Goal: Feedback & Contribution: Leave review/rating

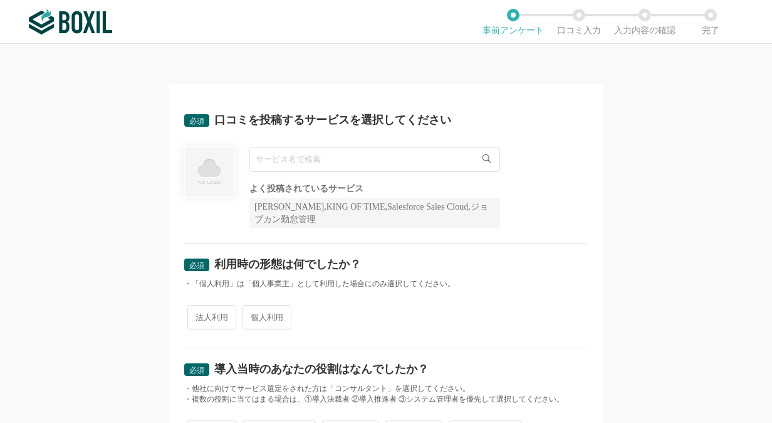
click at [361, 155] on input "text" at bounding box center [375, 159] width 251 height 25
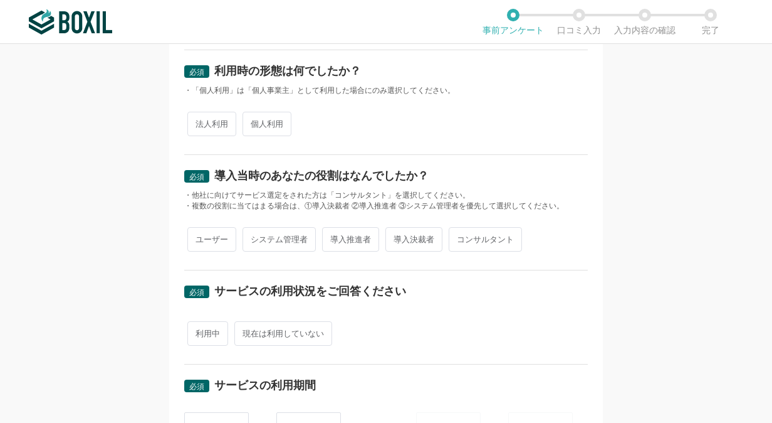
scroll to position [313, 0]
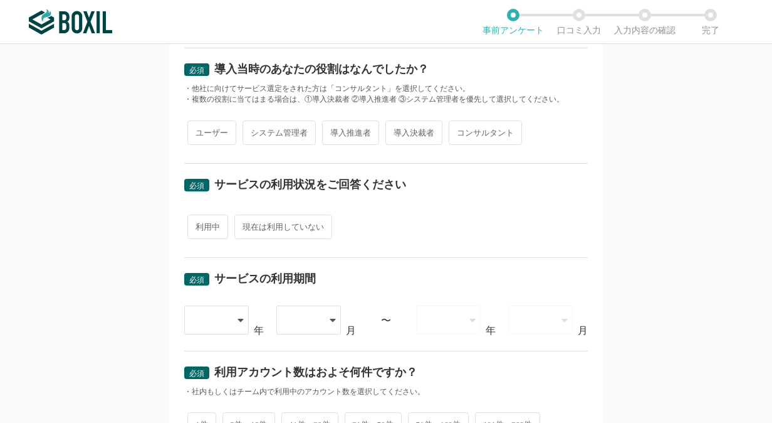
click at [219, 310] on div at bounding box center [210, 320] width 36 height 28
click at [208, 389] on span "[DATE]" at bounding box center [210, 393] width 33 height 10
click at [303, 318] on div at bounding box center [303, 320] width 36 height 28
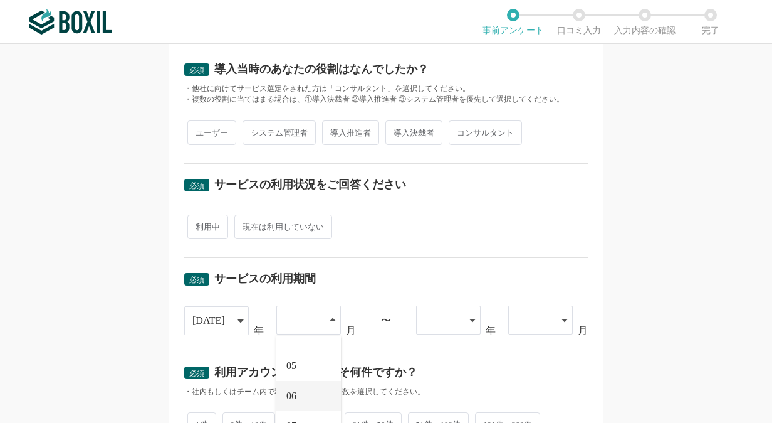
click at [299, 390] on li "06" at bounding box center [309, 396] width 65 height 30
click at [206, 227] on span "利用中" at bounding box center [207, 226] width 41 height 24
click at [199, 224] on input "利用中" at bounding box center [195, 220] width 8 height 8
radio input "true"
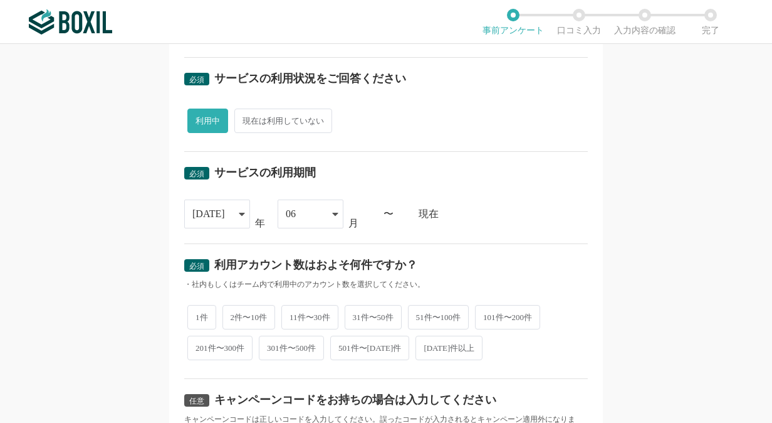
scroll to position [439, 0]
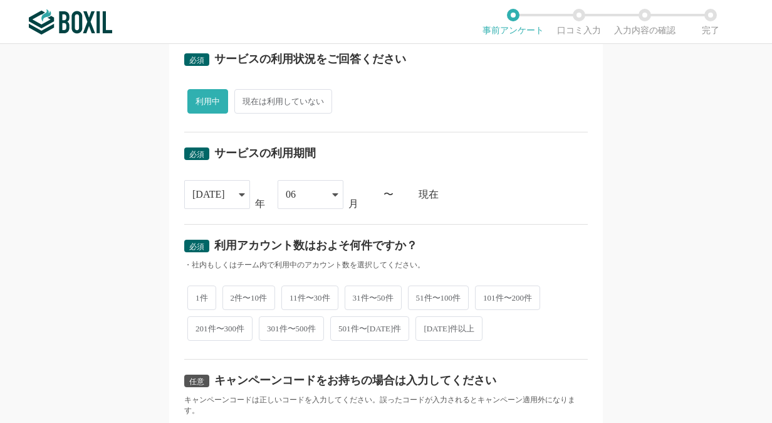
click at [203, 296] on span "1件" at bounding box center [201, 297] width 29 height 24
click at [199, 295] on input "1件" at bounding box center [195, 291] width 8 height 8
radio input "true"
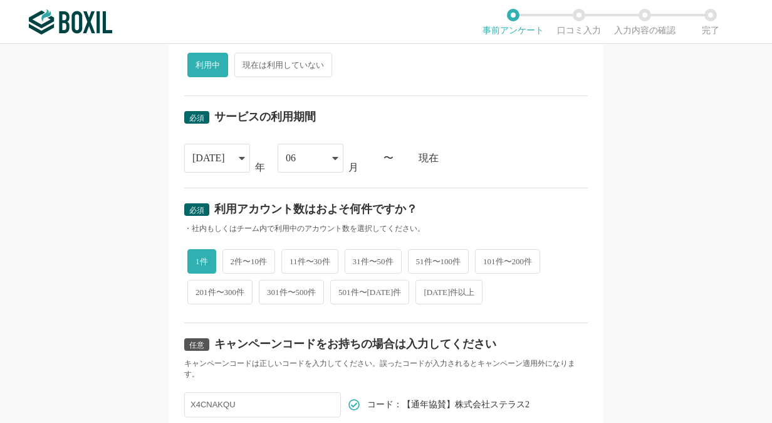
scroll to position [502, 0]
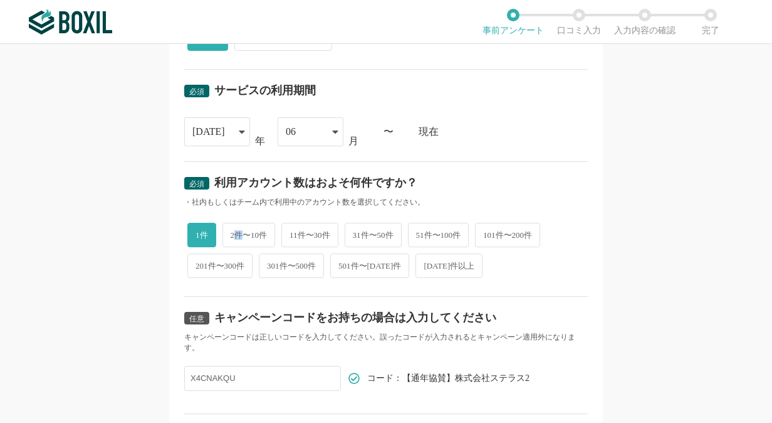
click at [234, 233] on span "2件〜10件" at bounding box center [249, 235] width 53 height 24
click at [230, 234] on span "2件〜10件" at bounding box center [249, 235] width 53 height 24
click at [230, 233] on input "2件〜10件" at bounding box center [230, 228] width 8 height 8
radio input "true"
radio input "false"
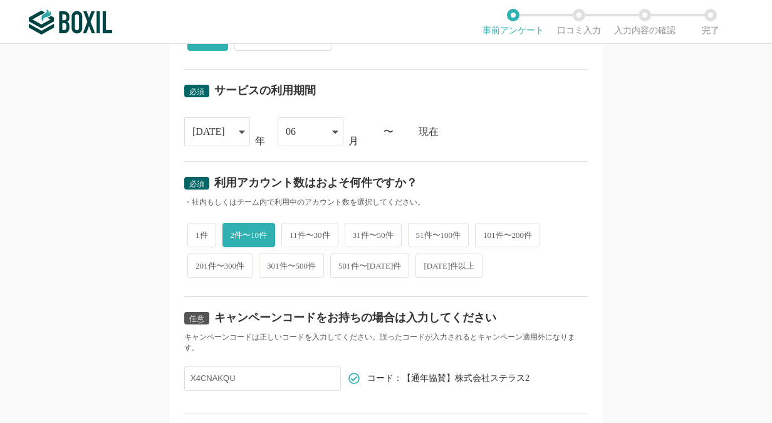
click at [482, 182] on div "必須 利用アカウント数はおよそ何件ですか？" at bounding box center [386, 187] width 404 height 20
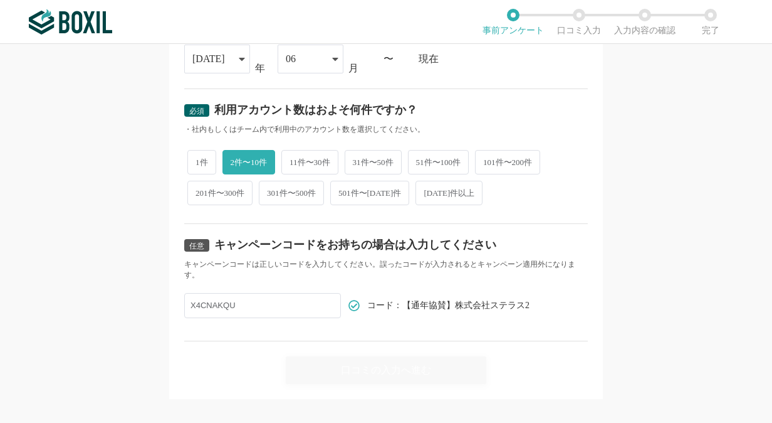
scroll to position [587, 0]
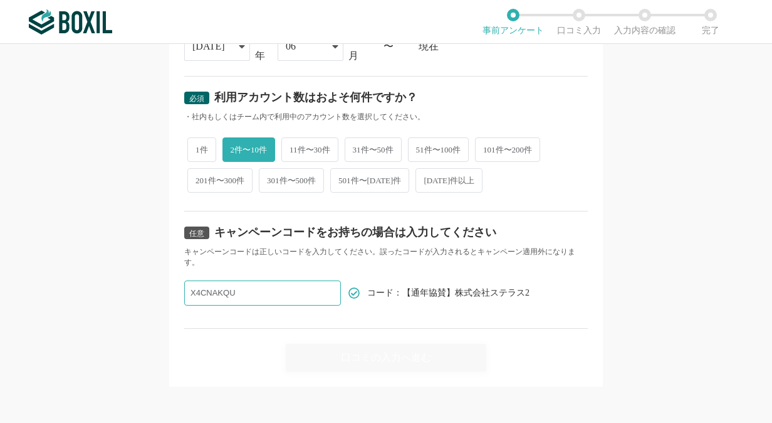
drag, startPoint x: 258, startPoint y: 295, endPoint x: 171, endPoint y: 295, distance: 87.8
click at [578, 299] on div "任意 キャンペーンコードをお持ちの場合は入力してください キャンペーンコードは正しいコードを入力してください。誤ったコードが入力されるとキャンペーン適用外にな…" at bounding box center [386, 269] width 404 height 117
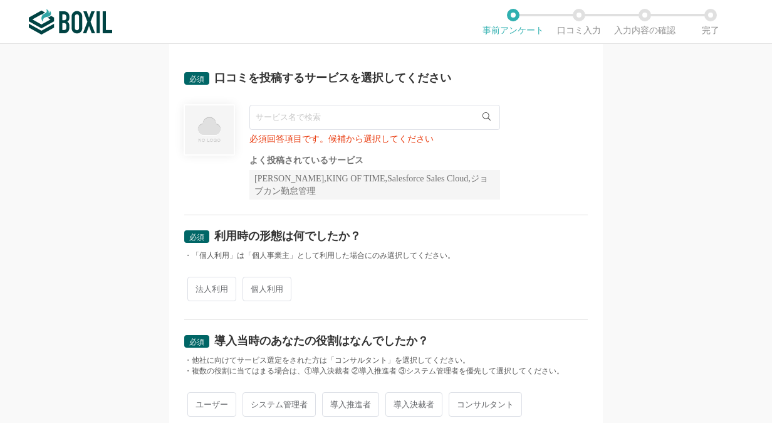
scroll to position [23, 0]
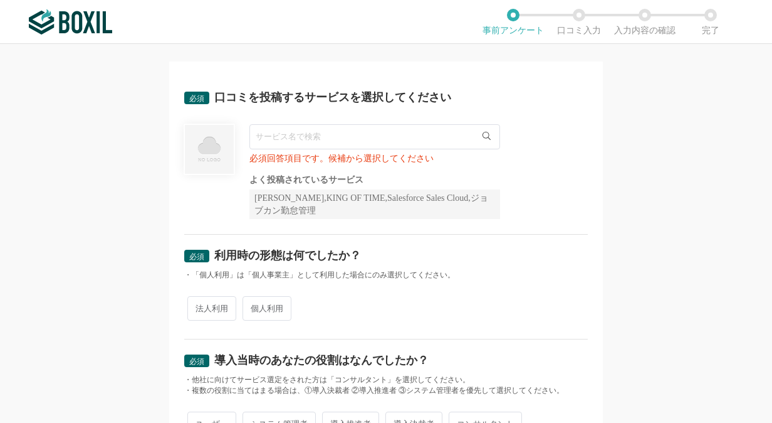
click at [313, 140] on input "text" at bounding box center [375, 136] width 251 height 25
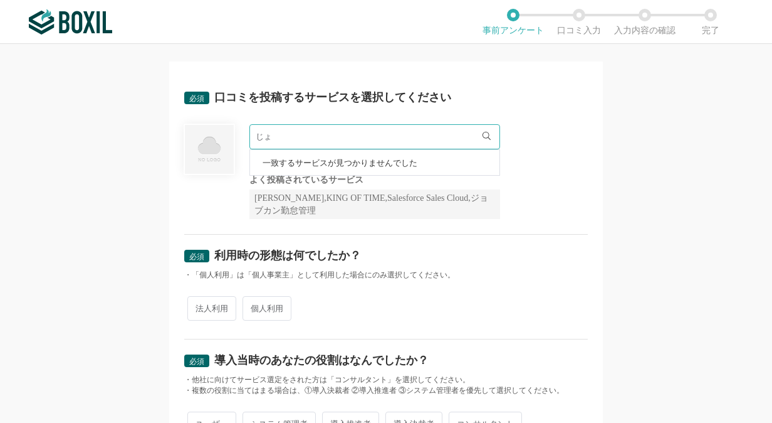
type input "じ"
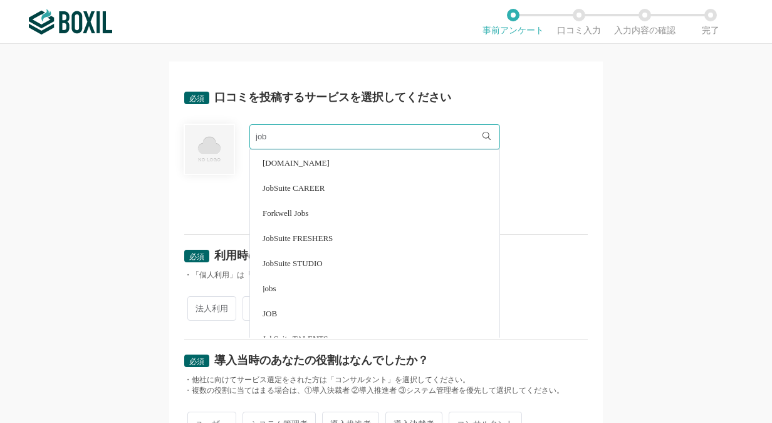
click at [297, 184] on span "JobSuite CAREER" at bounding box center [294, 188] width 62 height 8
type input "JobSuite CAREER"
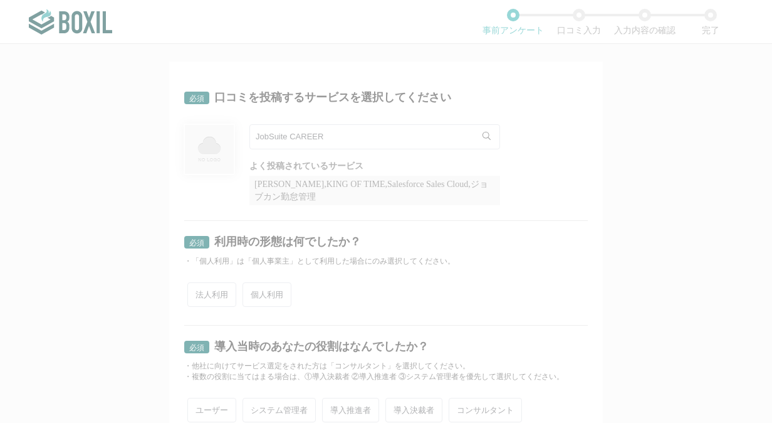
radio input "false"
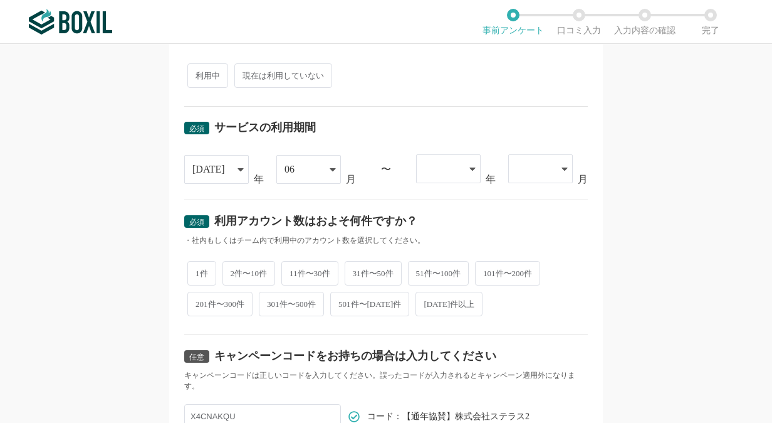
scroll to position [573, 0]
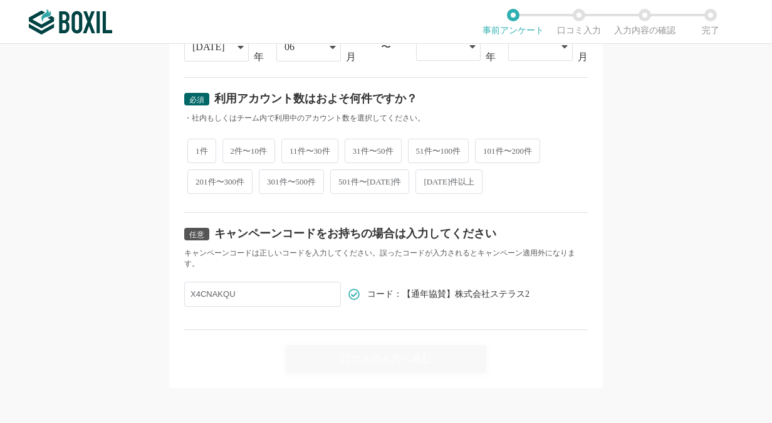
click at [248, 144] on span "2件〜10件" at bounding box center [249, 151] width 53 height 24
click at [234, 144] on input "2件〜10件" at bounding box center [230, 144] width 8 height 8
radio input "true"
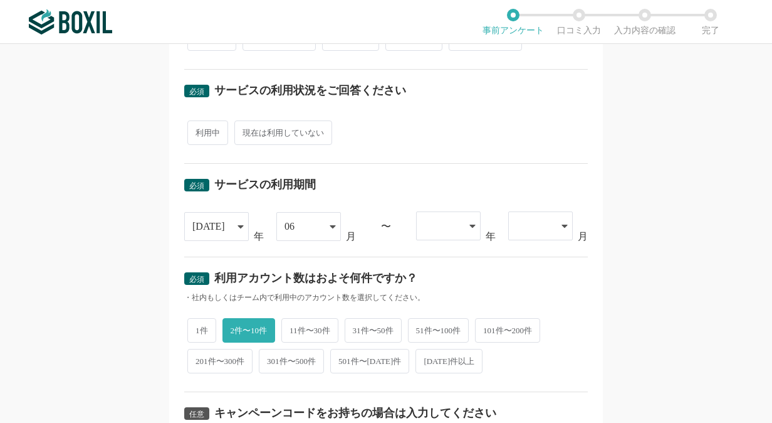
scroll to position [385, 0]
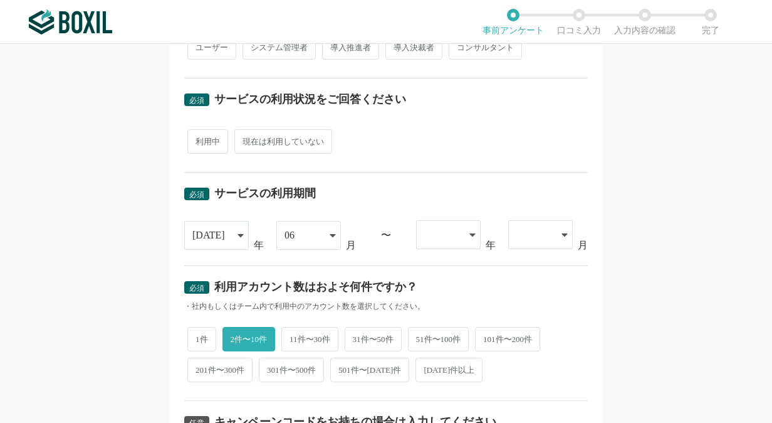
click at [192, 139] on span "利用中" at bounding box center [207, 141] width 41 height 24
click at [192, 139] on input "利用中" at bounding box center [195, 135] width 8 height 8
radio input "true"
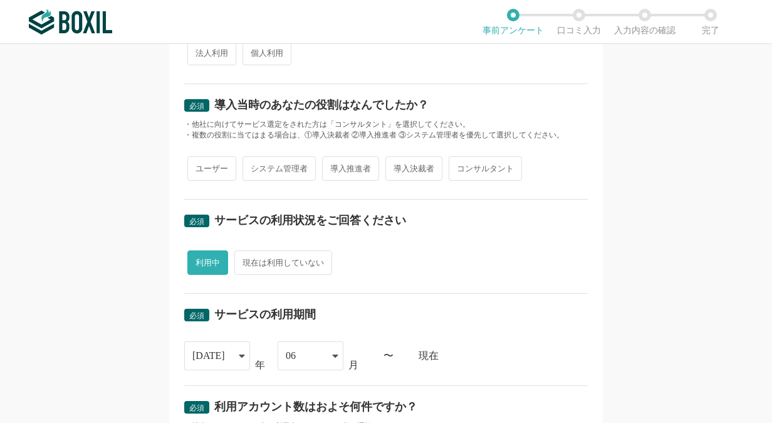
scroll to position [260, 0]
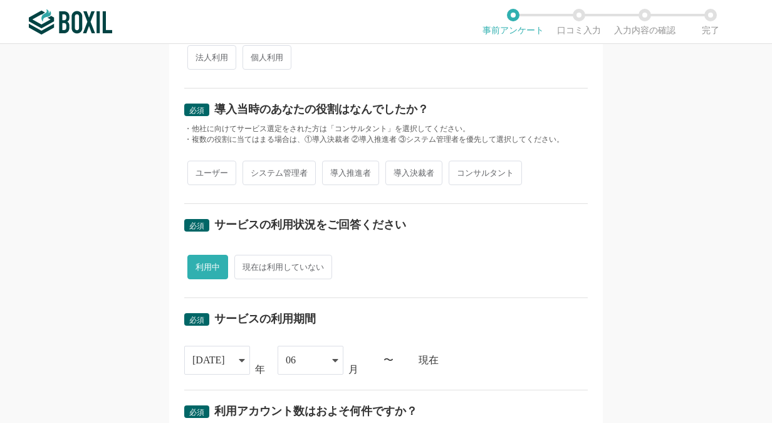
click at [216, 172] on span "ユーザー" at bounding box center [211, 173] width 49 height 24
click at [199, 171] on input "ユーザー" at bounding box center [195, 166] width 8 height 8
radio input "true"
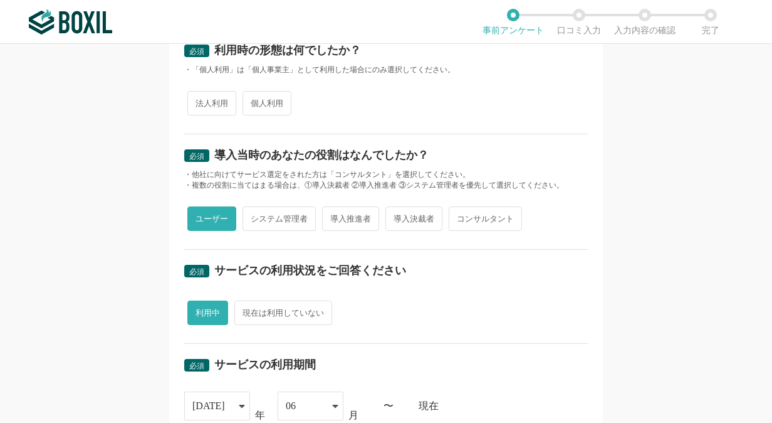
scroll to position [134, 0]
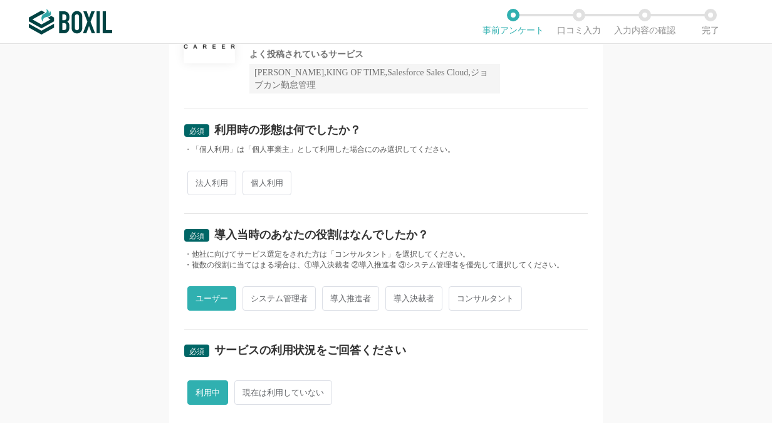
click at [212, 179] on span "法人利用" at bounding box center [211, 183] width 49 height 24
click at [199, 179] on input "法人利用" at bounding box center [195, 176] width 8 height 8
radio input "true"
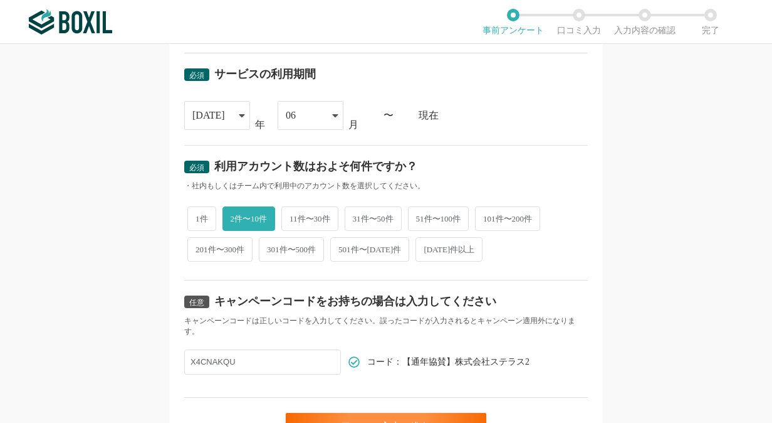
scroll to position [573, 0]
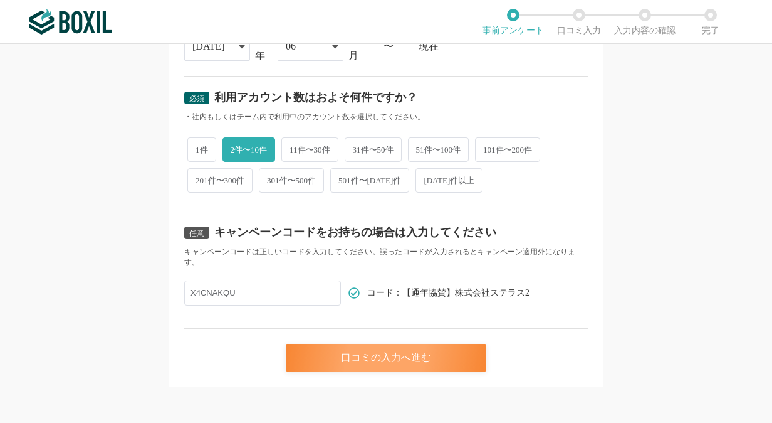
click at [414, 356] on div "口コミの入力へ進む" at bounding box center [386, 358] width 201 height 28
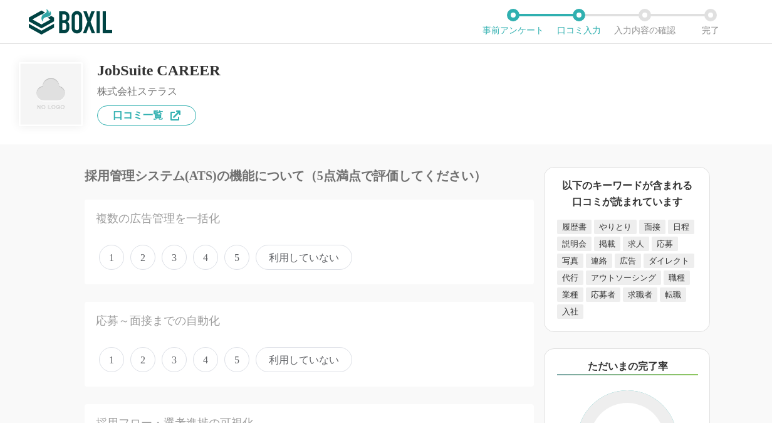
click at [203, 263] on span "4" at bounding box center [205, 257] width 25 height 25
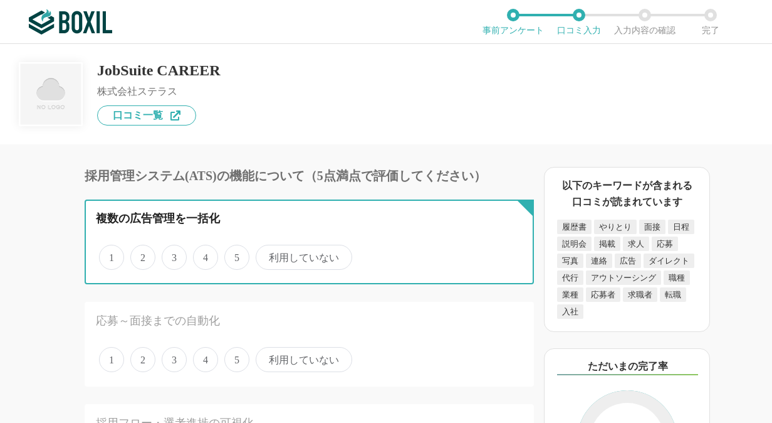
click at [203, 255] on input "4" at bounding box center [200, 250] width 8 height 8
radio input "true"
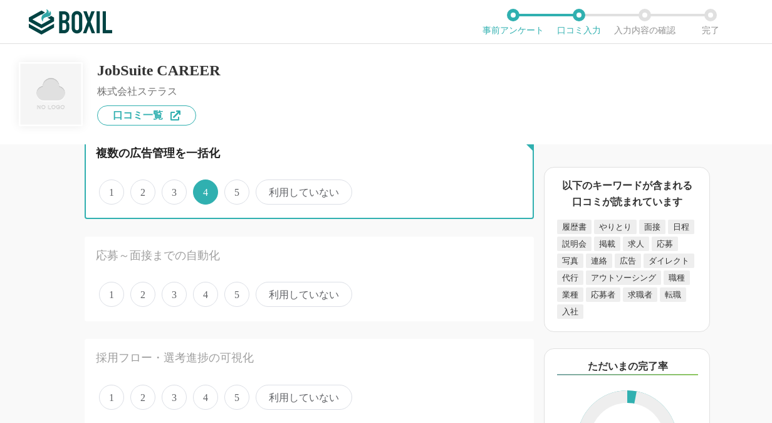
scroll to position [125, 0]
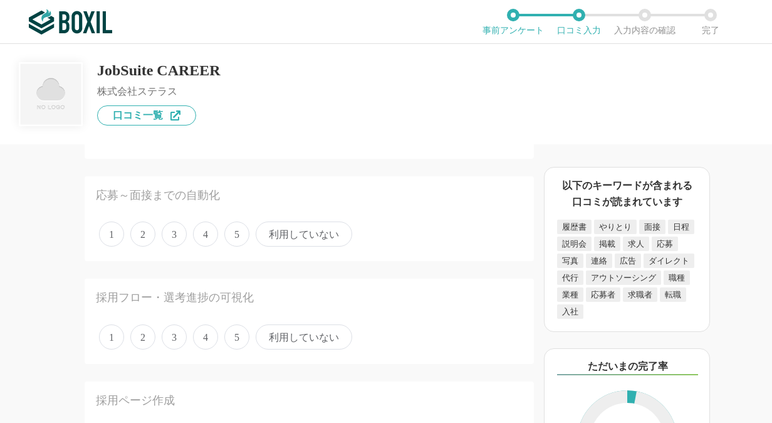
click at [171, 231] on span "3" at bounding box center [174, 233] width 25 height 25
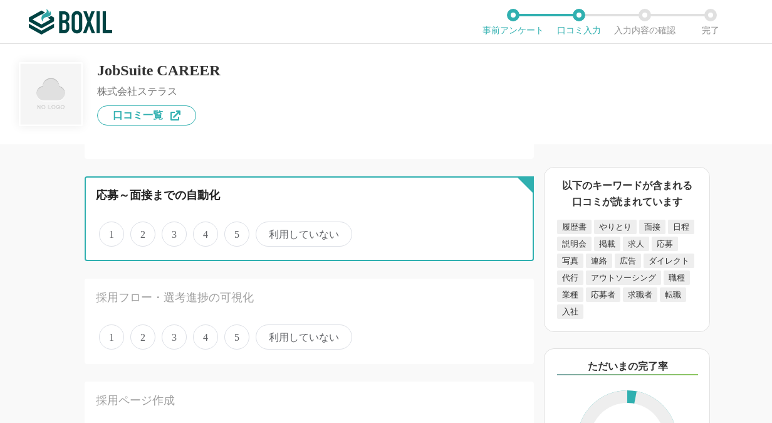
click at [171, 231] on input "3" at bounding box center [169, 227] width 8 height 8
radio input "true"
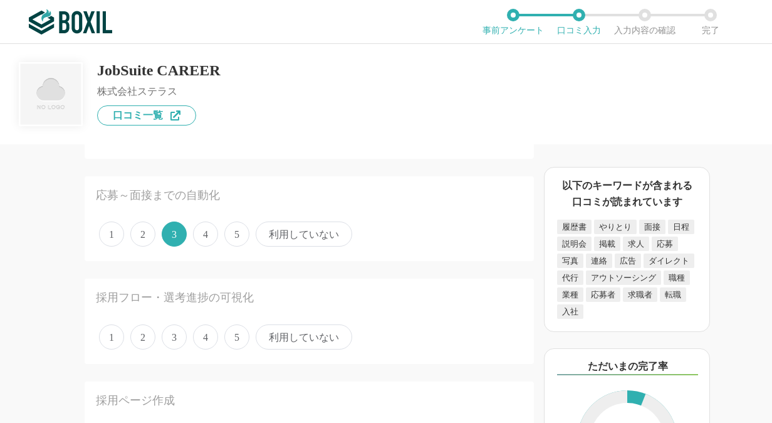
click at [237, 336] on span "5" at bounding box center [236, 336] width 25 height 25
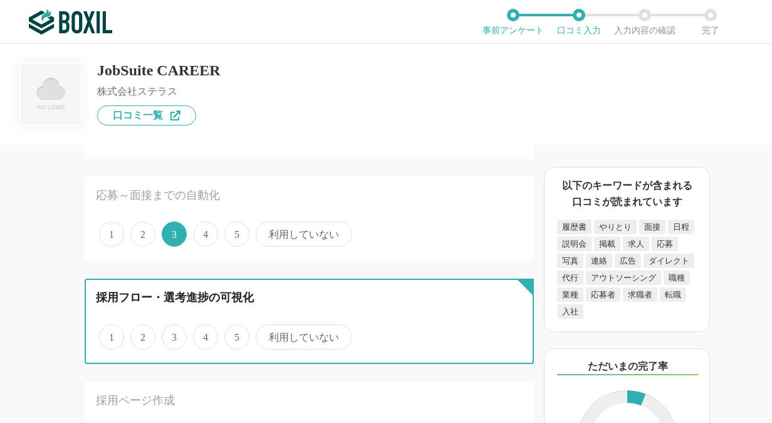
click at [236, 334] on input "5" at bounding box center [232, 330] width 8 height 8
radio input "true"
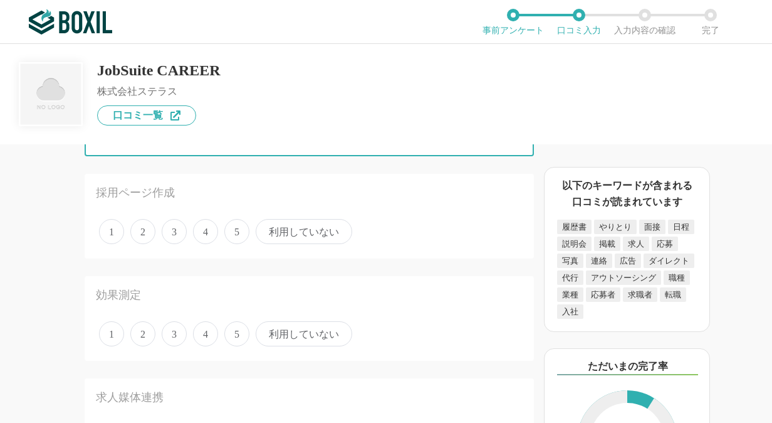
scroll to position [313, 0]
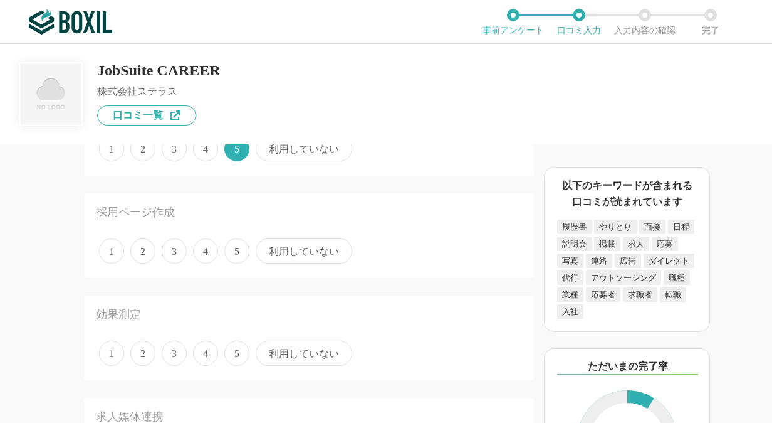
click at [179, 261] on span "3" at bounding box center [174, 250] width 25 height 25
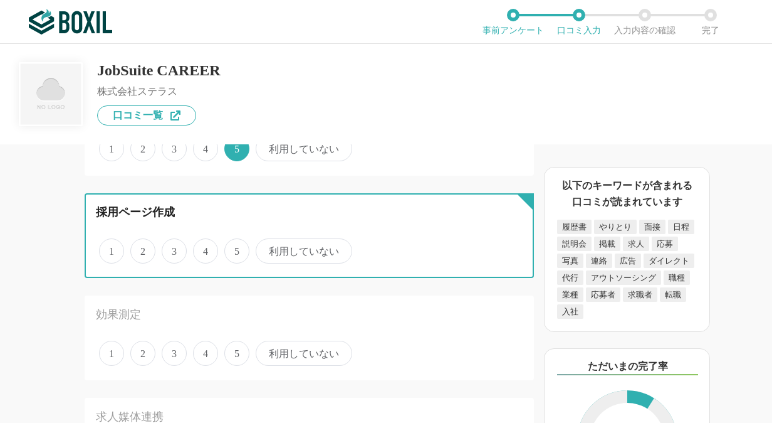
click at [173, 248] on input "3" at bounding box center [169, 244] width 8 height 8
radio input "true"
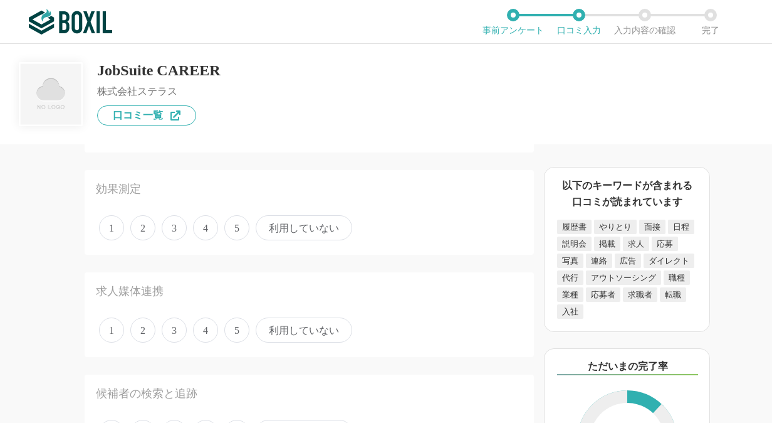
click at [177, 229] on span "3" at bounding box center [174, 227] width 25 height 25
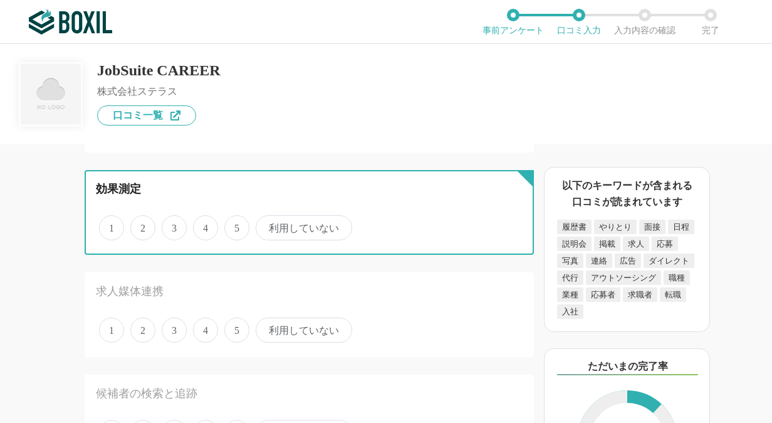
click at [173, 225] on input "3" at bounding box center [169, 221] width 8 height 8
radio input "true"
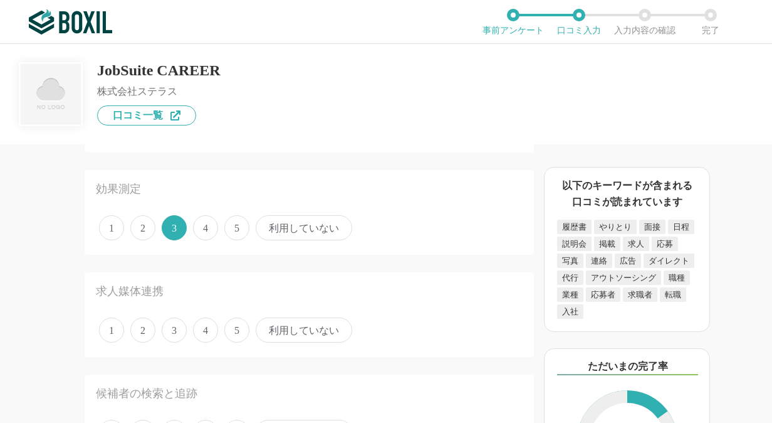
click at [245, 327] on span "5" at bounding box center [236, 329] width 25 height 25
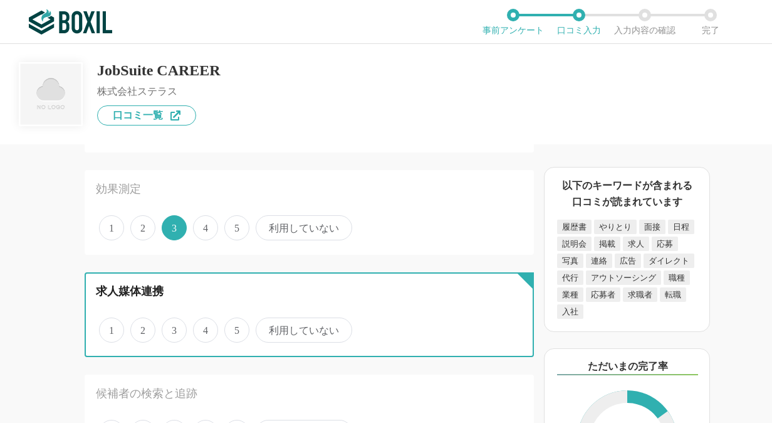
click at [236, 327] on input "5" at bounding box center [232, 323] width 8 height 8
radio input "true"
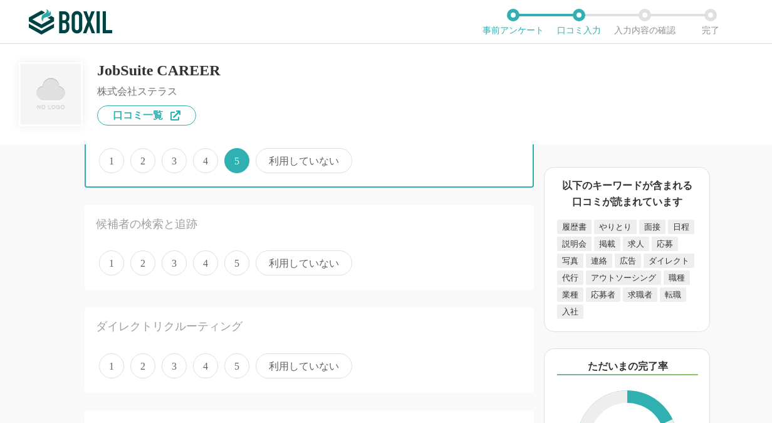
scroll to position [627, 0]
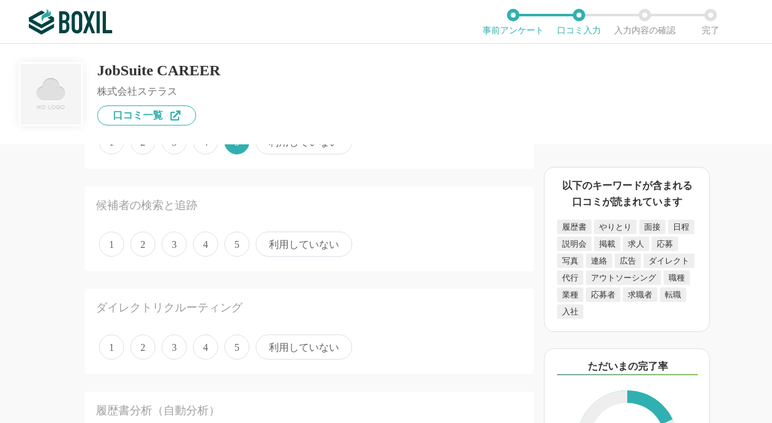
click at [293, 350] on span "利用していない" at bounding box center [304, 346] width 97 height 25
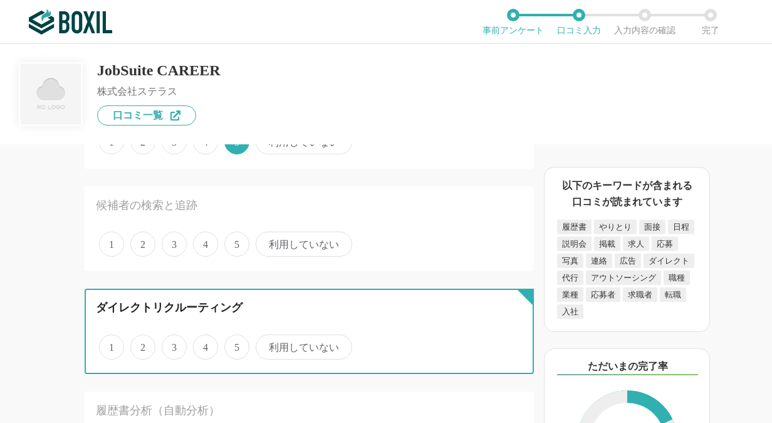
click at [267, 344] on input "利用していない" at bounding box center [263, 340] width 8 height 8
radio input "true"
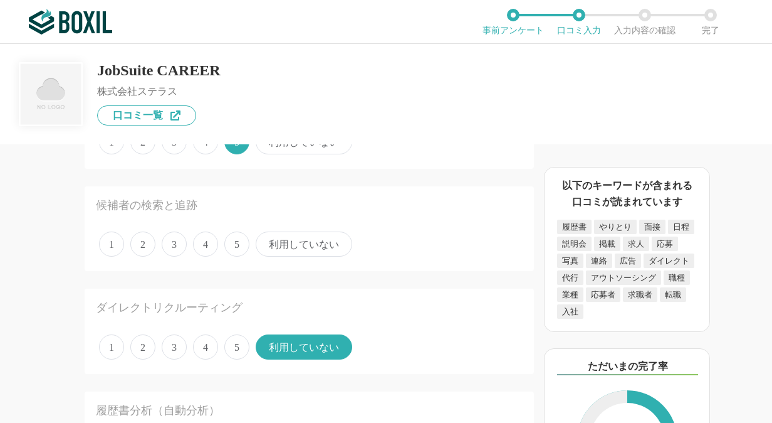
click at [289, 244] on span "利用していない" at bounding box center [304, 243] width 97 height 25
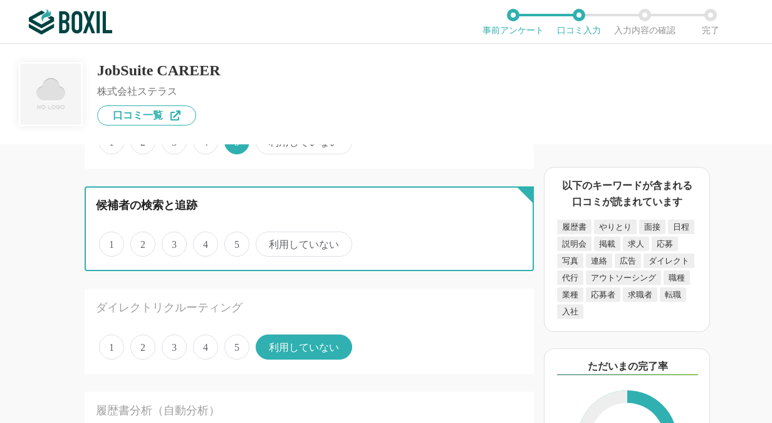
click at [267, 241] on input "利用していない" at bounding box center [263, 237] width 8 height 8
radio input "true"
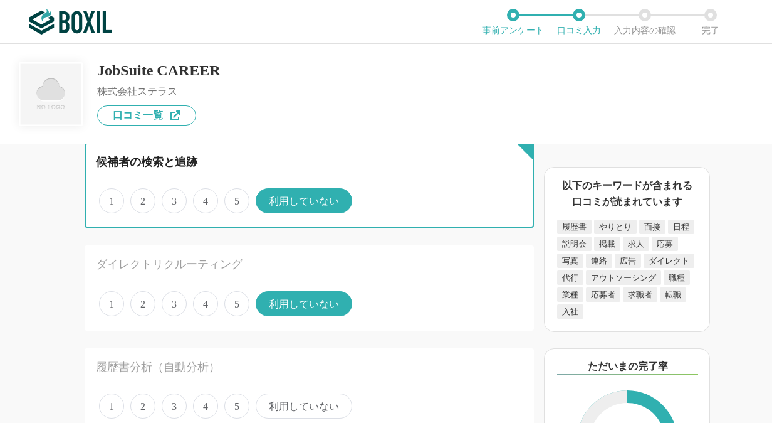
scroll to position [752, 0]
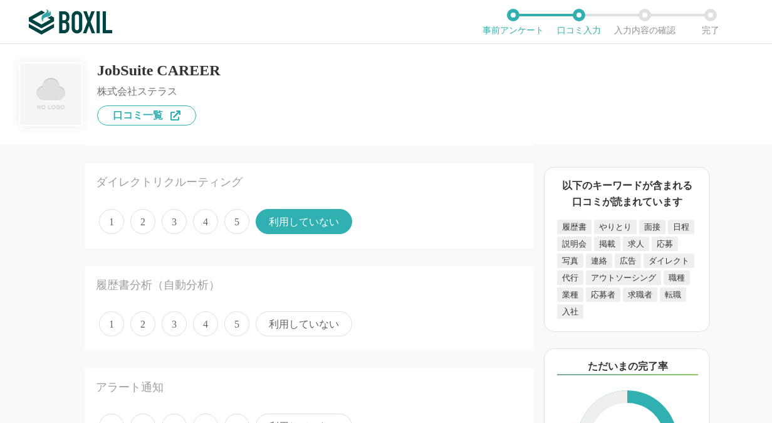
click at [298, 323] on span "利用していない" at bounding box center [304, 323] width 97 height 25
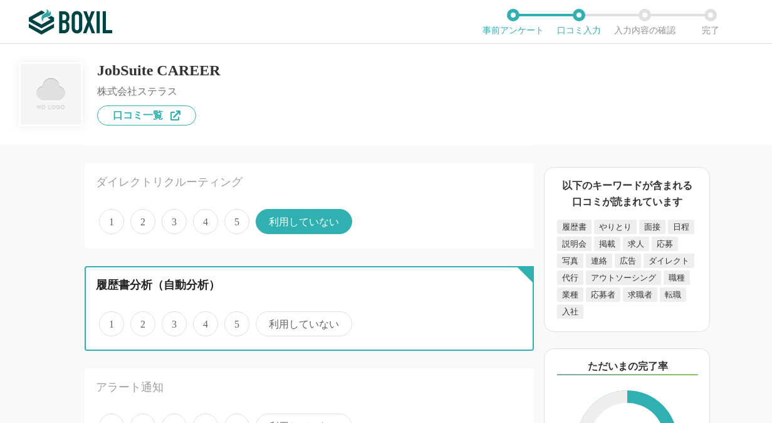
click at [267, 321] on input "利用していない" at bounding box center [263, 317] width 8 height 8
radio input "true"
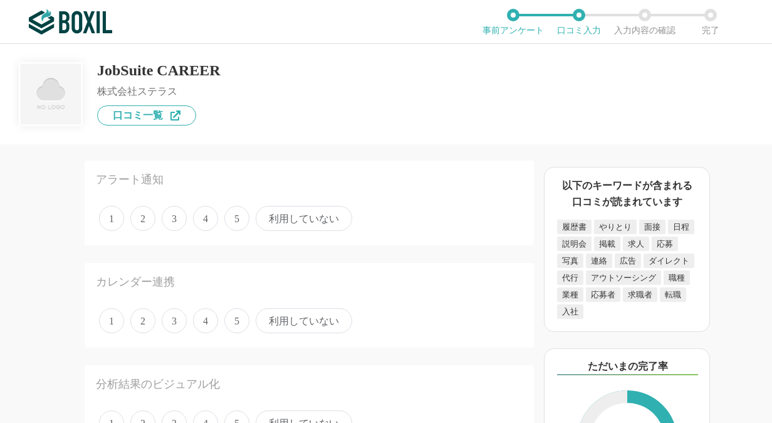
scroll to position [940, 0]
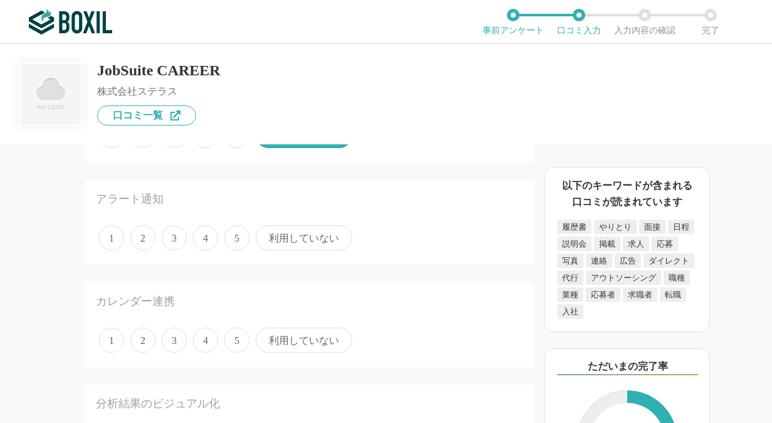
click at [297, 246] on span "利用していない" at bounding box center [304, 237] width 97 height 25
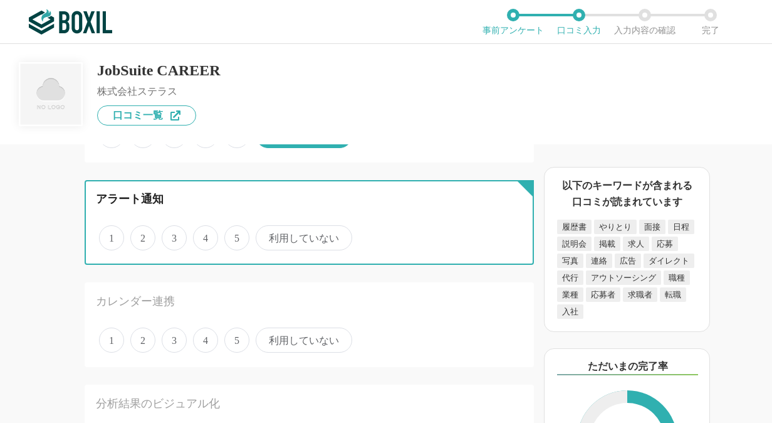
click at [267, 235] on input "利用していない" at bounding box center [263, 231] width 8 height 8
radio input "true"
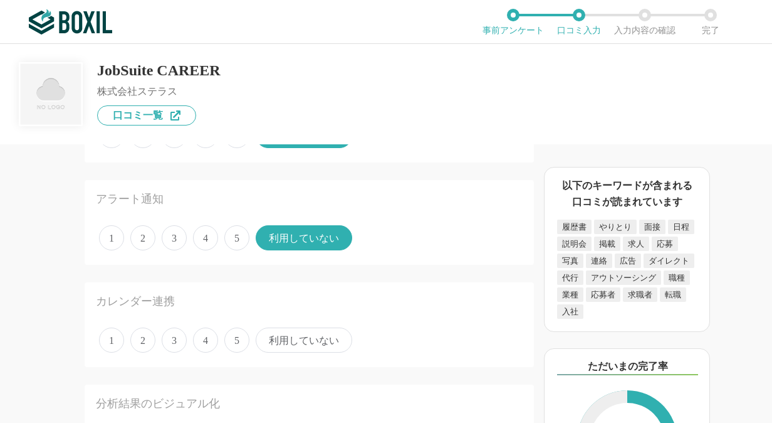
click at [308, 340] on span "利用していない" at bounding box center [304, 339] width 97 height 25
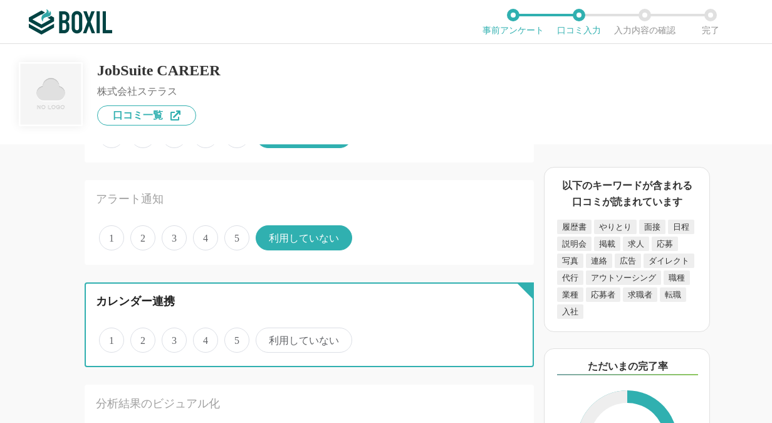
click at [267, 337] on input "利用していない" at bounding box center [263, 333] width 8 height 8
radio input "true"
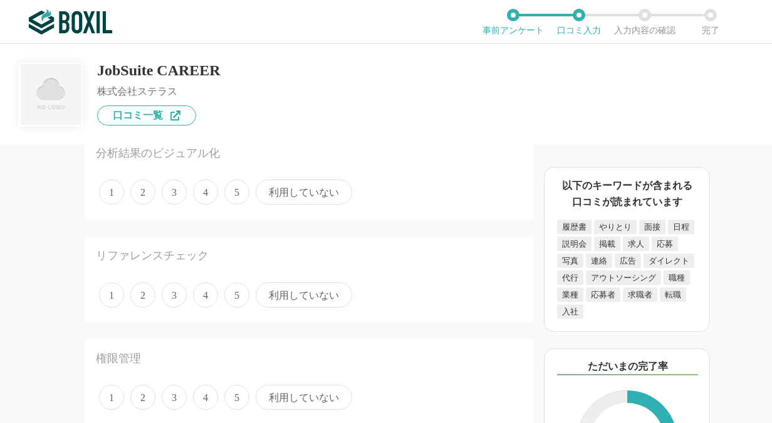
scroll to position [1191, 0]
click at [298, 194] on span "利用していない" at bounding box center [304, 191] width 97 height 25
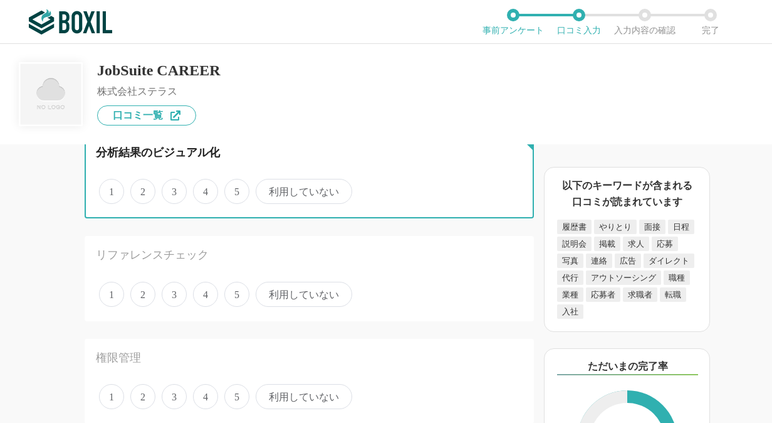
click at [267, 189] on input "利用していない" at bounding box center [263, 185] width 8 height 8
radio input "true"
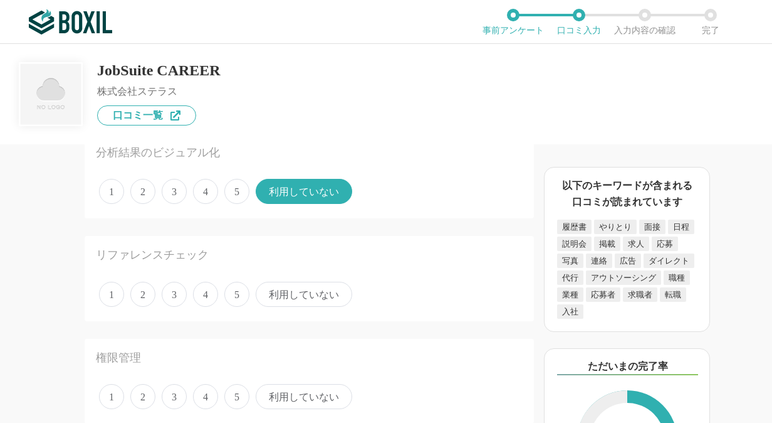
click at [303, 302] on span "利用していない" at bounding box center [304, 294] width 97 height 25
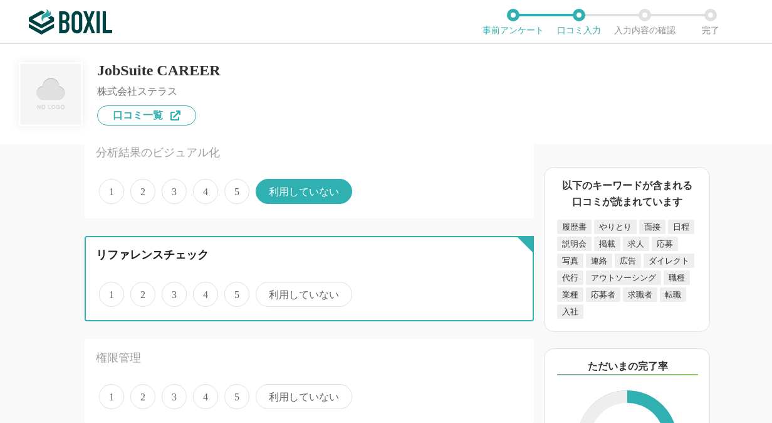
click at [267, 292] on input "利用していない" at bounding box center [263, 287] width 8 height 8
radio input "true"
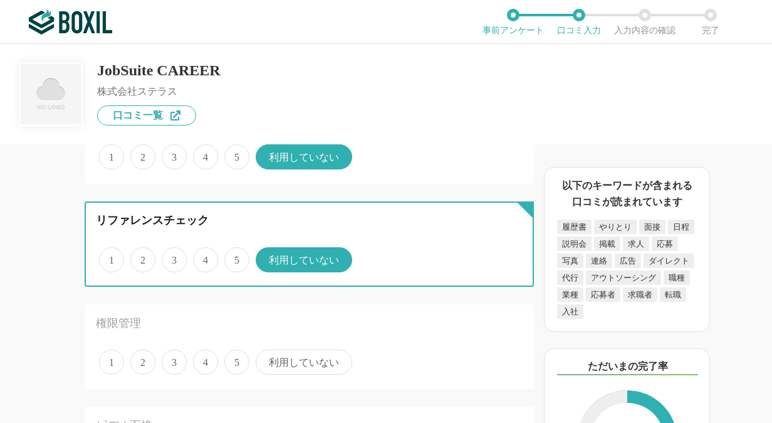
scroll to position [1254, 0]
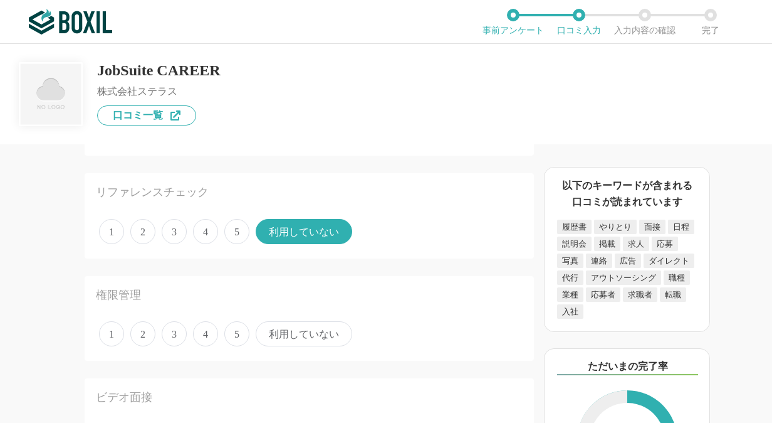
click at [311, 331] on span "利用していない" at bounding box center [304, 333] width 97 height 25
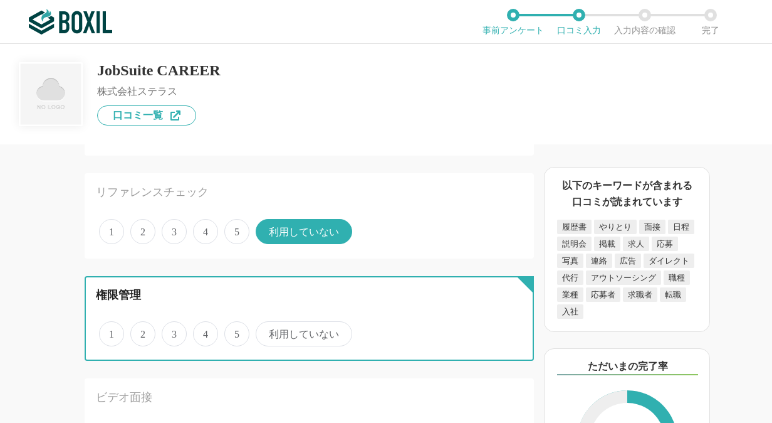
click at [267, 331] on input "利用していない" at bounding box center [263, 327] width 8 height 8
radio input "true"
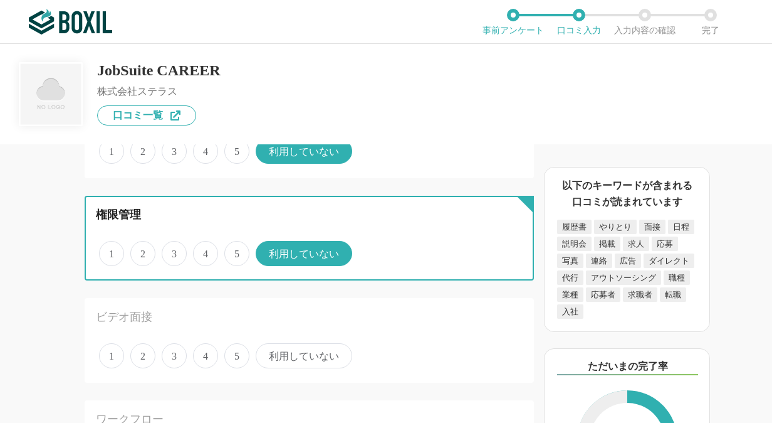
scroll to position [1442, 0]
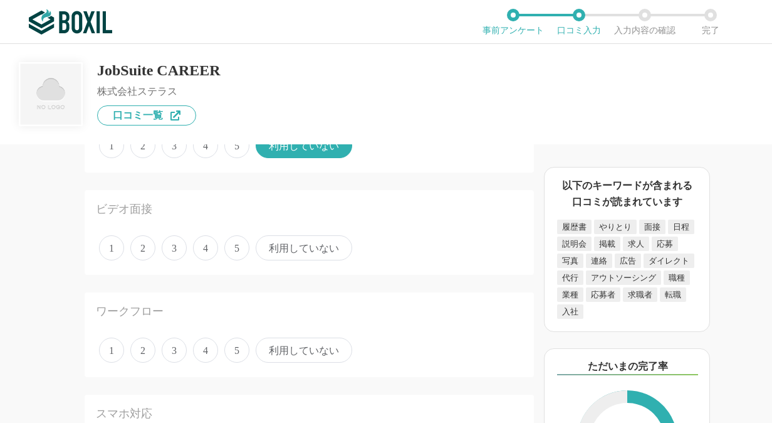
click at [306, 256] on span "利用していない" at bounding box center [304, 247] width 97 height 25
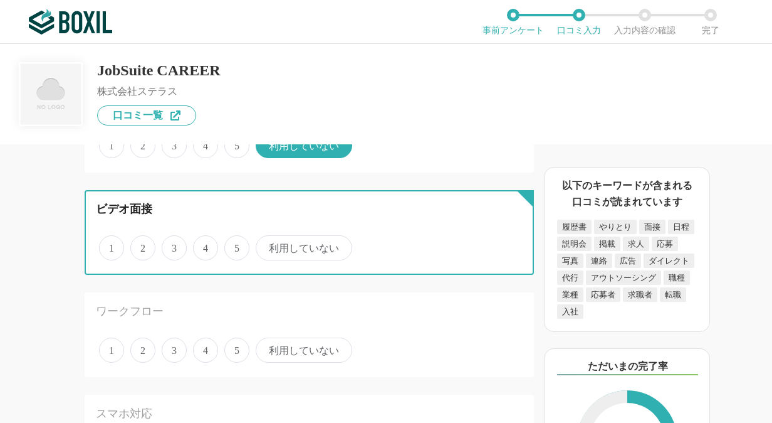
click at [267, 245] on input "利用していない" at bounding box center [263, 241] width 8 height 8
radio input "true"
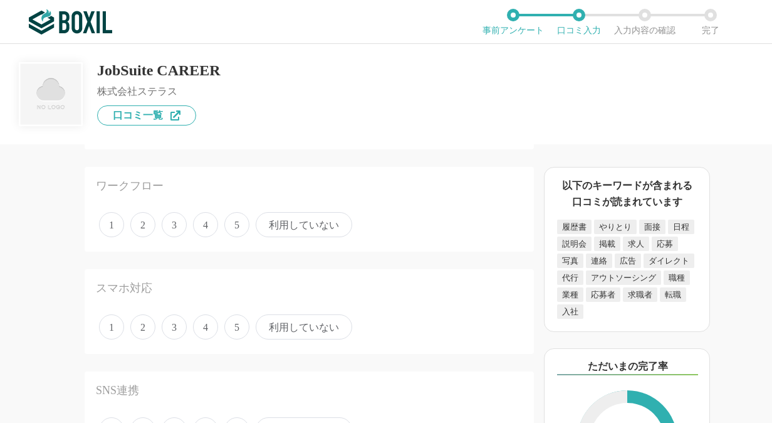
click at [297, 329] on span "利用していない" at bounding box center [304, 326] width 97 height 25
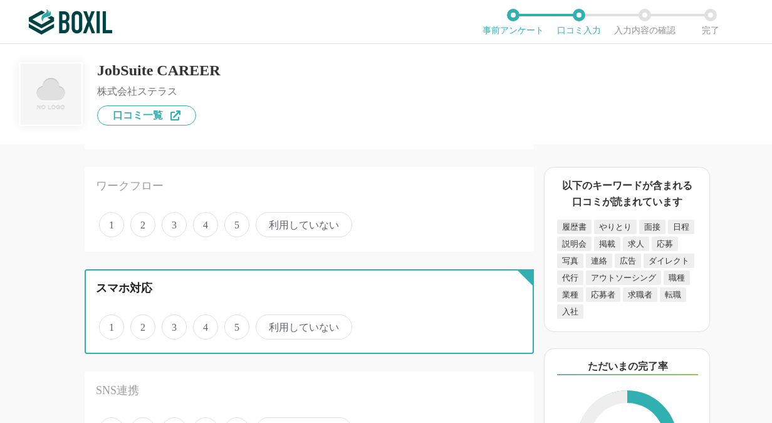
click at [267, 324] on input "利用していない" at bounding box center [263, 320] width 8 height 8
radio input "true"
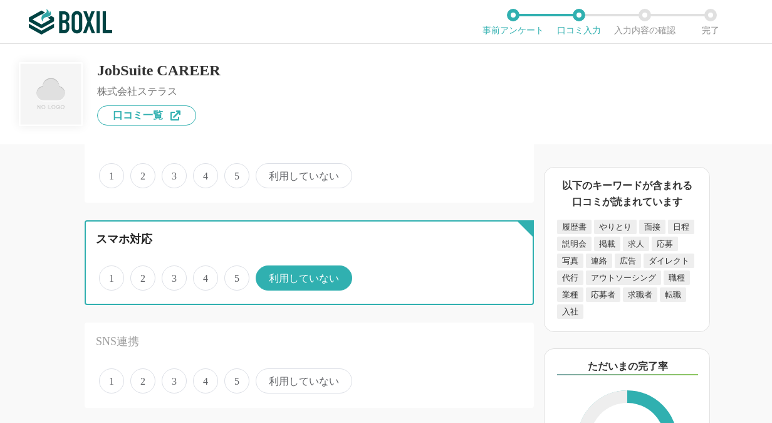
scroll to position [1693, 0]
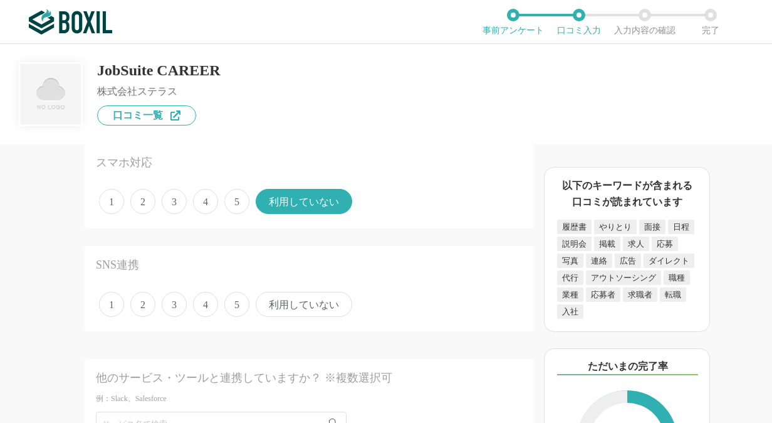
click at [294, 306] on span "利用していない" at bounding box center [304, 304] width 97 height 25
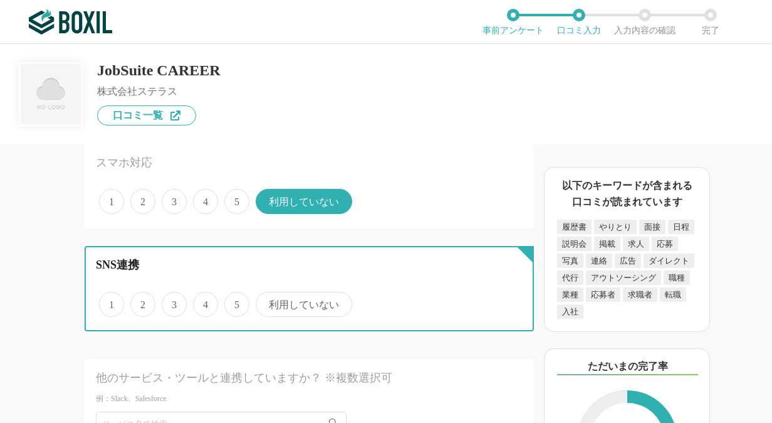
click at [267, 302] on input "利用していない" at bounding box center [263, 297] width 8 height 8
radio input "true"
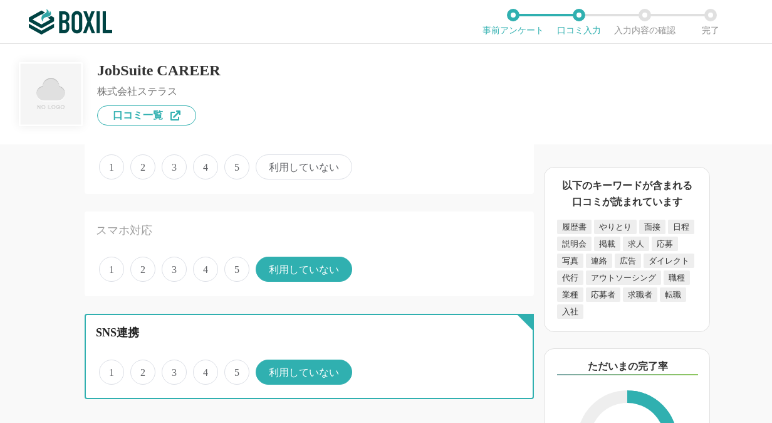
scroll to position [1567, 0]
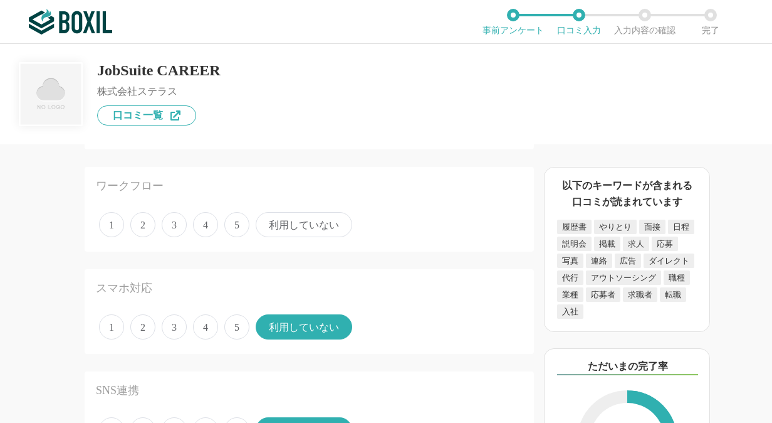
click at [293, 228] on span "利用していない" at bounding box center [304, 224] width 97 height 25
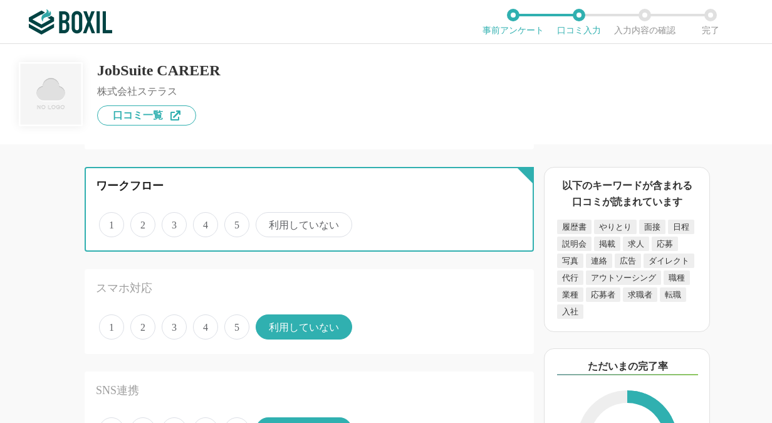
click at [267, 222] on input "利用していない" at bounding box center [263, 218] width 8 height 8
radio input "true"
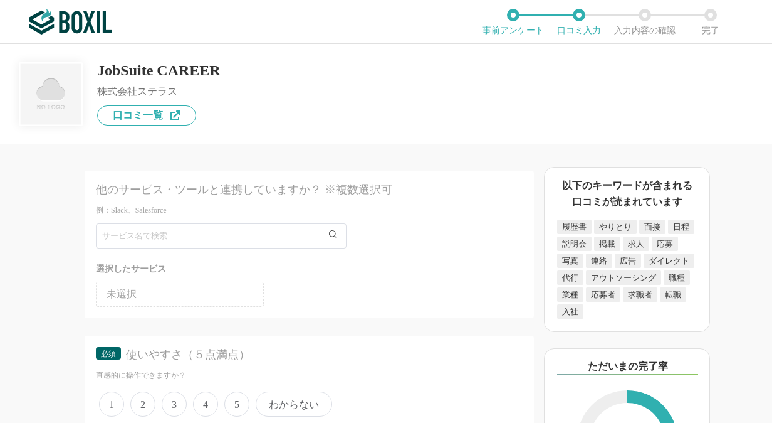
scroll to position [1944, 0]
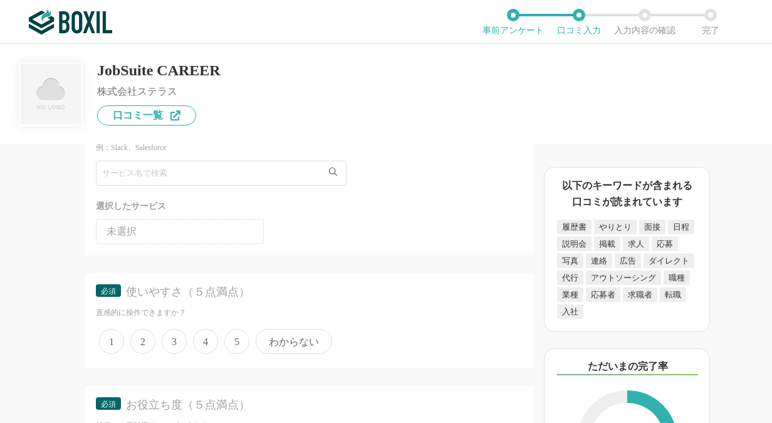
click at [207, 339] on span "4" at bounding box center [205, 341] width 25 height 25
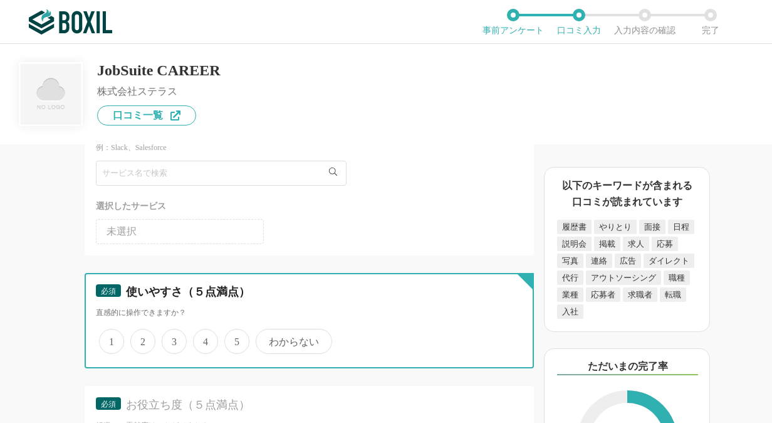
click at [204, 339] on input "4" at bounding box center [200, 334] width 8 height 8
radio input "true"
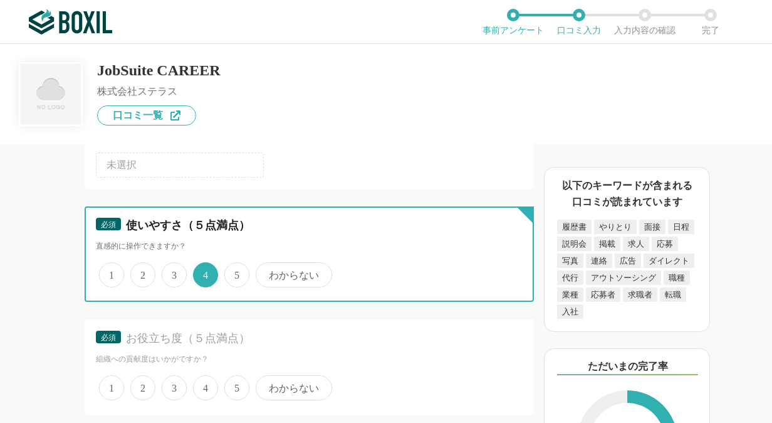
scroll to position [2069, 0]
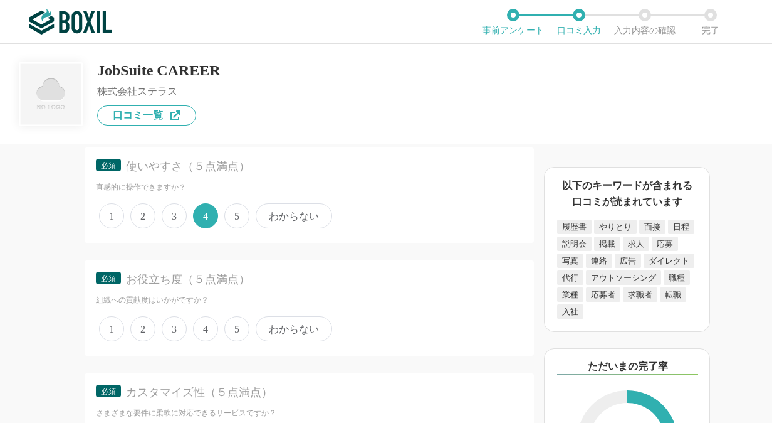
click at [230, 329] on span "5" at bounding box center [236, 328] width 25 height 25
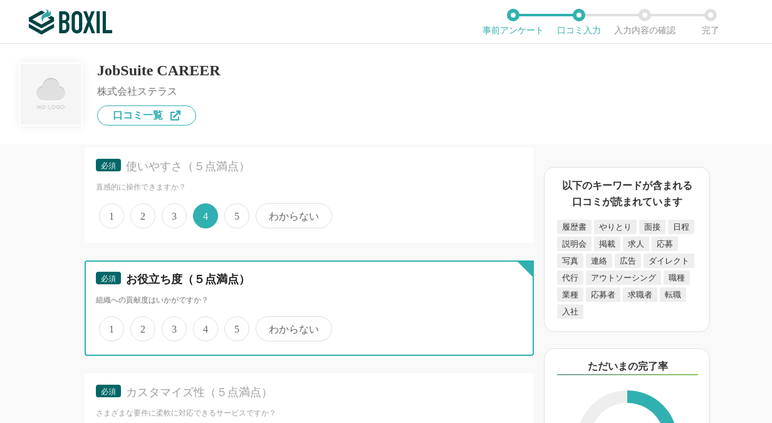
click at [230, 326] on input "5" at bounding box center [232, 322] width 8 height 8
radio input "true"
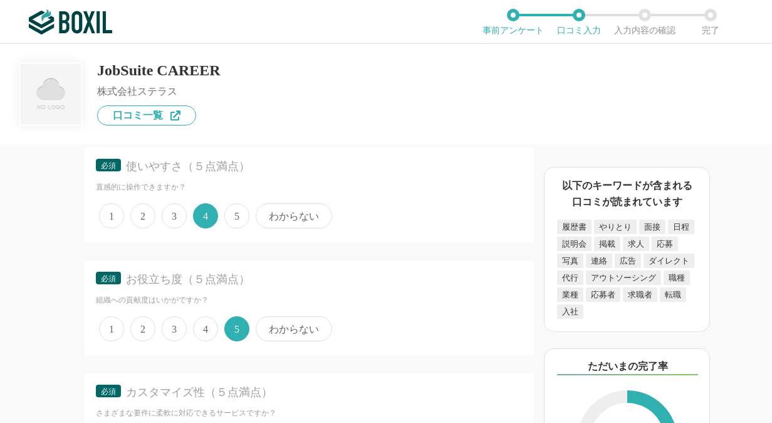
click at [234, 229] on div "1 2 3 4 5 わからない" at bounding box center [309, 215] width 427 height 31
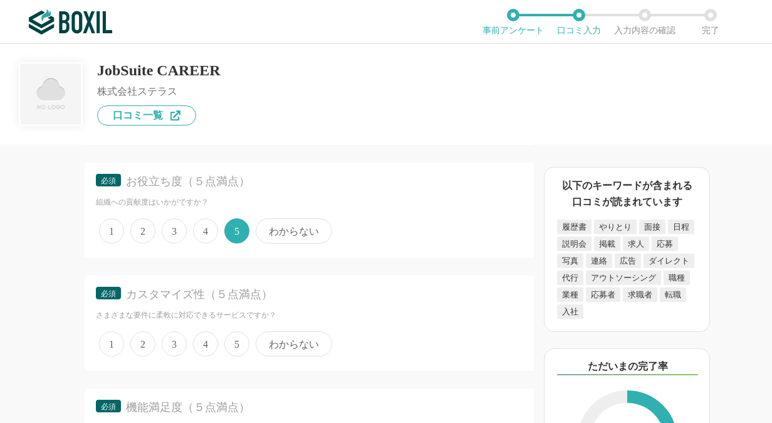
scroll to position [2194, 0]
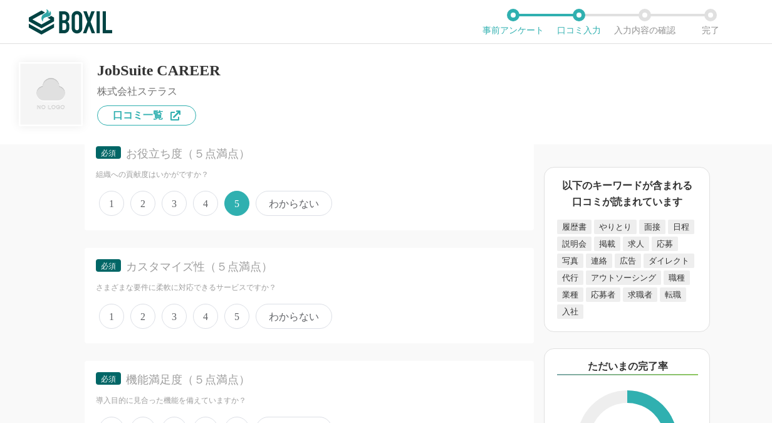
click at [204, 319] on span "4" at bounding box center [205, 315] width 25 height 25
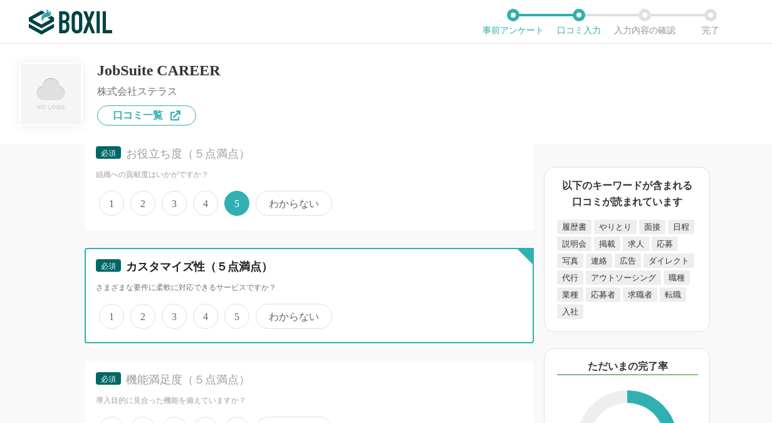
click at [204, 313] on input "4" at bounding box center [200, 309] width 8 height 8
radio input "true"
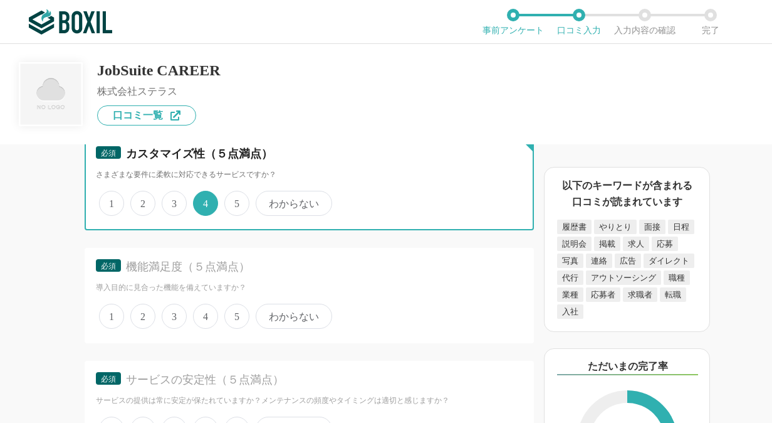
scroll to position [2320, 0]
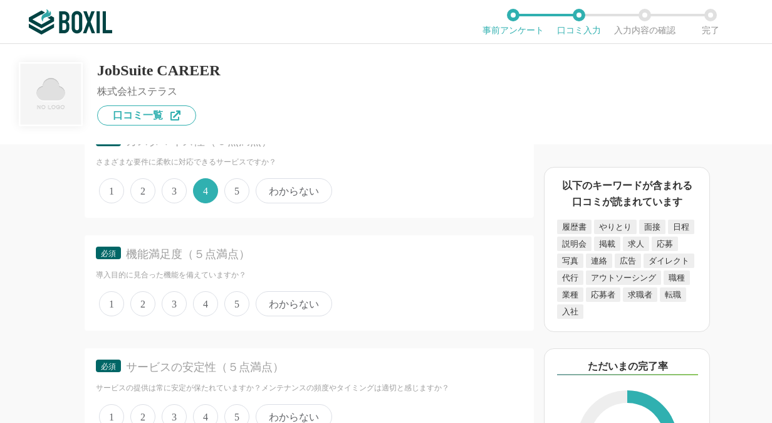
click at [238, 305] on span "5" at bounding box center [236, 303] width 25 height 25
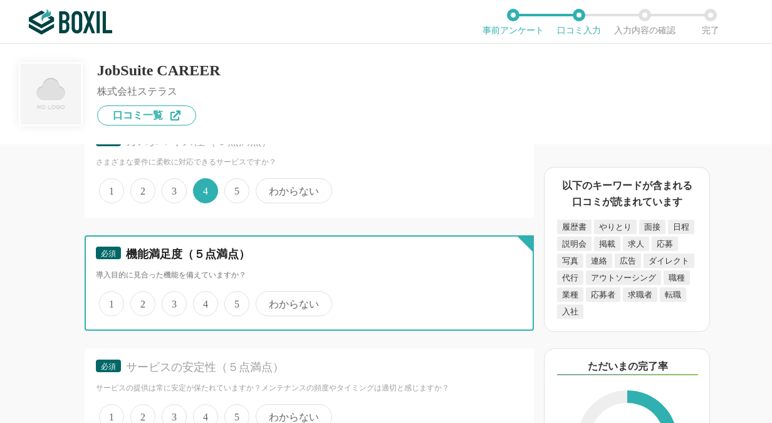
click at [236, 301] on input "5" at bounding box center [232, 297] width 8 height 8
radio input "true"
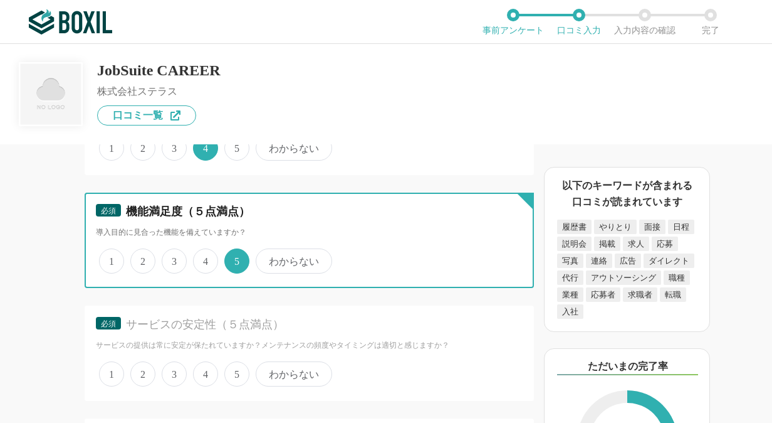
scroll to position [2383, 0]
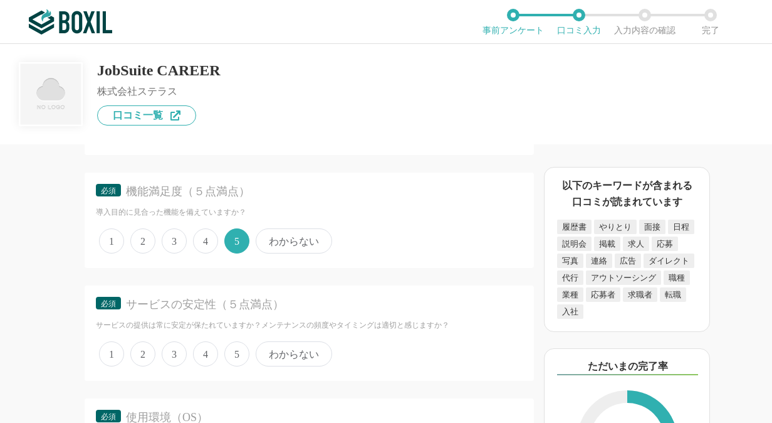
click at [236, 351] on span "5" at bounding box center [236, 353] width 25 height 25
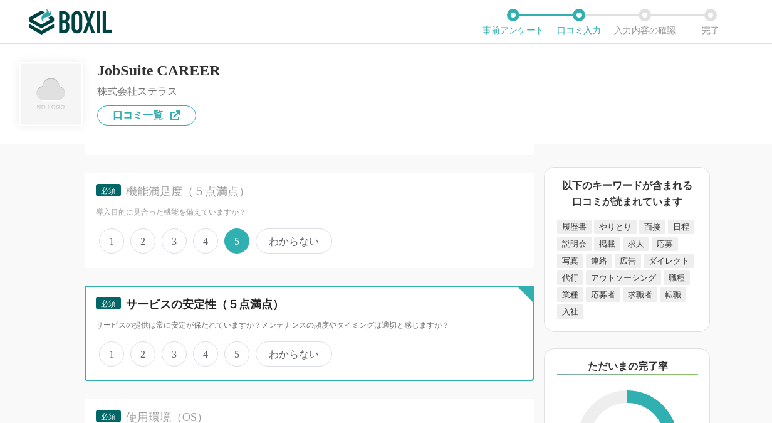
click at [236, 351] on input "5" at bounding box center [232, 347] width 8 height 8
radio input "true"
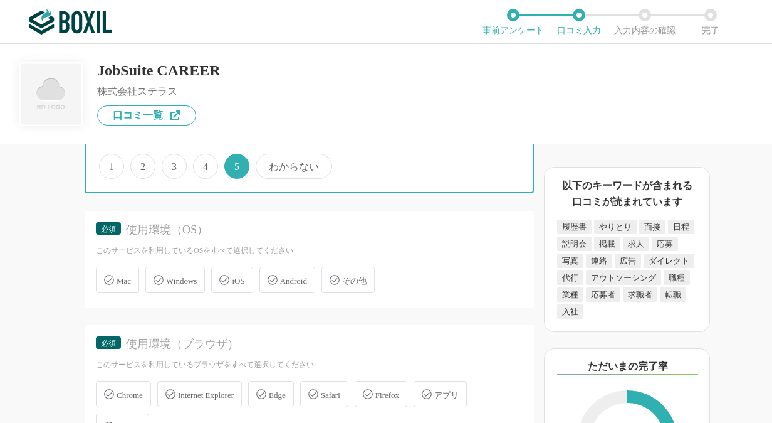
scroll to position [2571, 0]
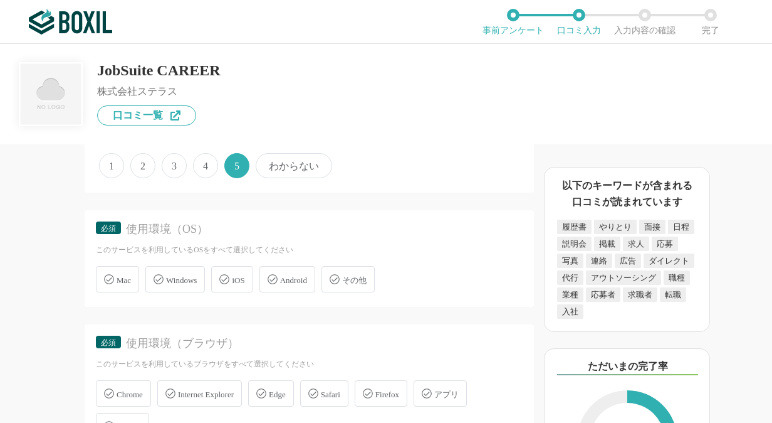
click at [186, 283] on span "Windows" at bounding box center [181, 279] width 31 height 9
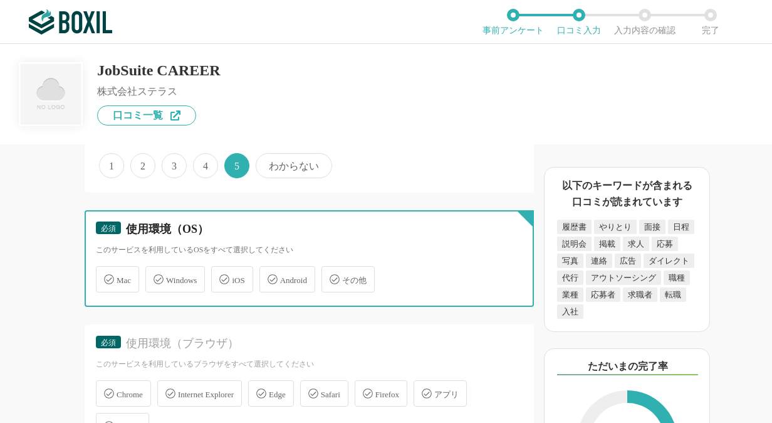
click at [156, 276] on input "Windows" at bounding box center [152, 272] width 8 height 8
checkbox input "true"
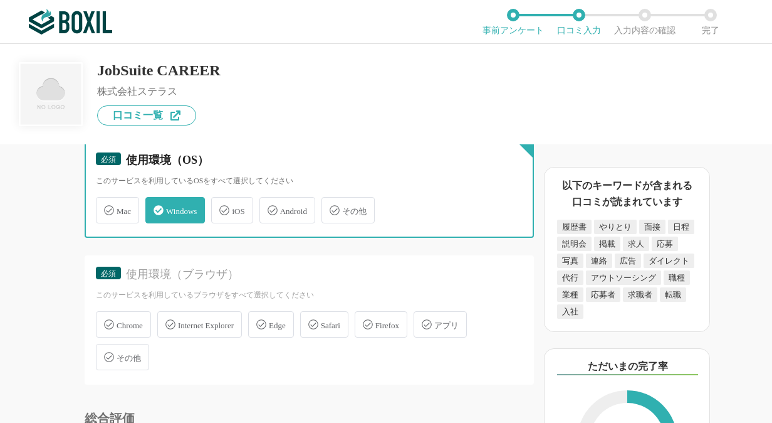
scroll to position [2696, 0]
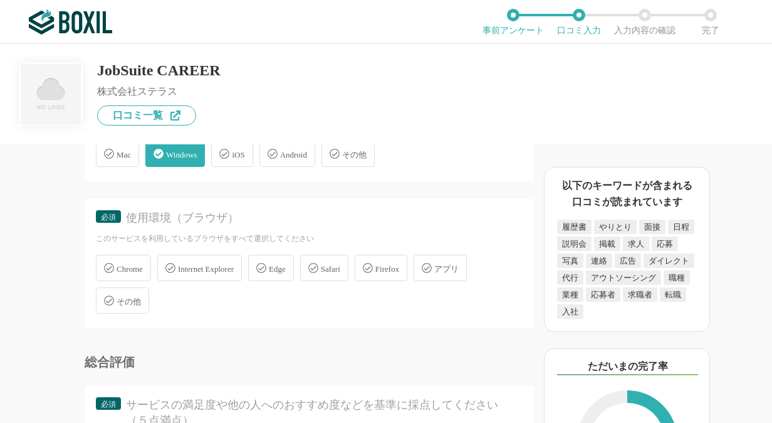
click at [276, 272] on div "Edge" at bounding box center [271, 268] width 46 height 26
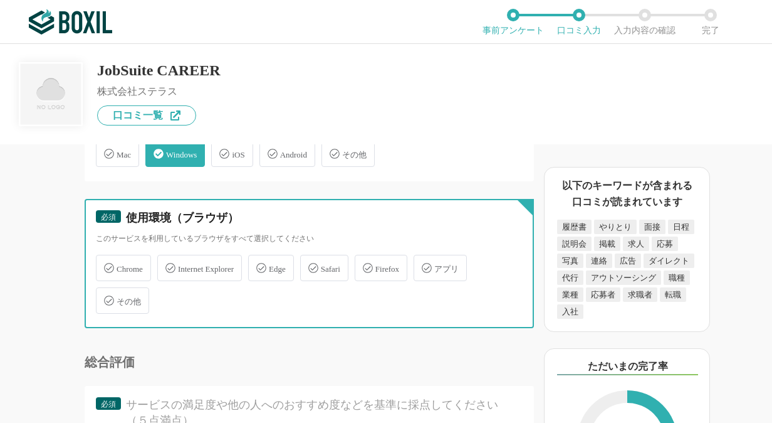
click at [259, 265] on input "Edge" at bounding box center [255, 260] width 8 height 8
checkbox input "true"
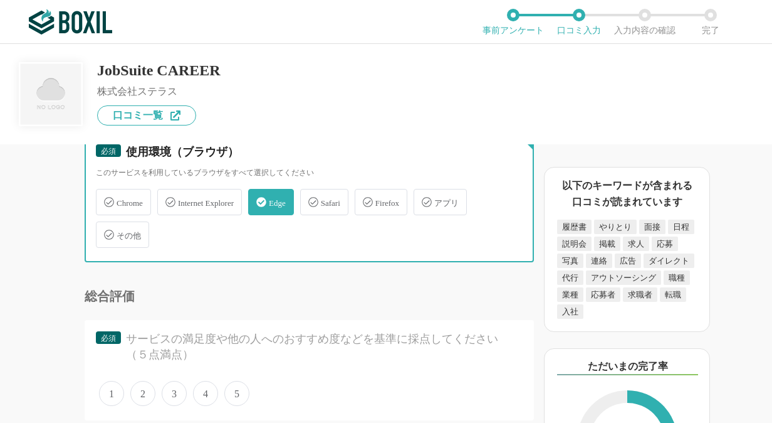
scroll to position [2821, 0]
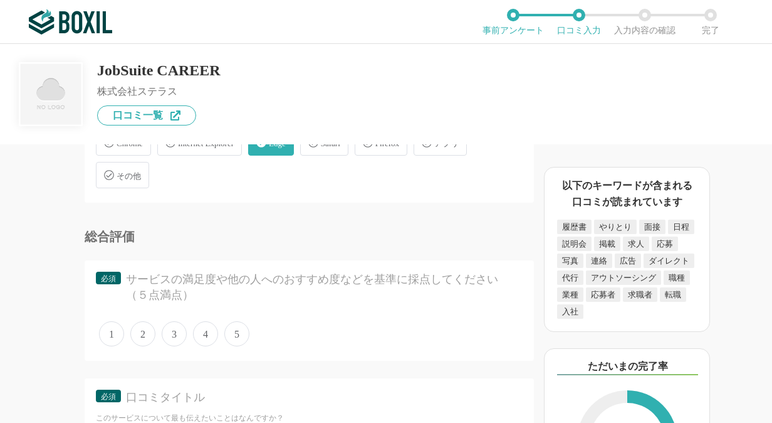
click at [213, 330] on span "4" at bounding box center [205, 333] width 25 height 25
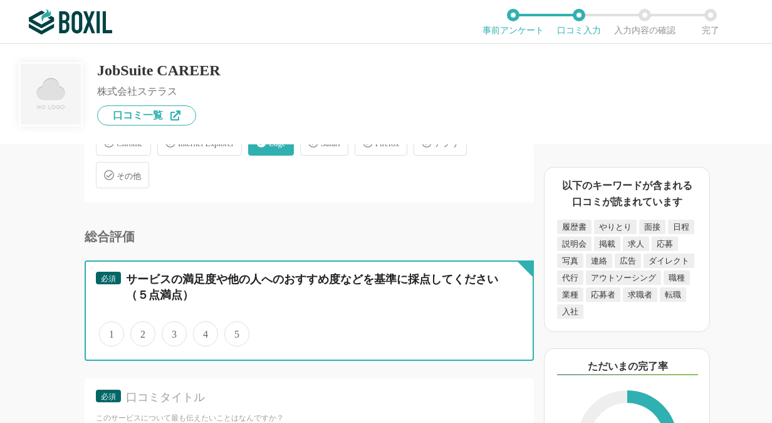
click at [204, 330] on input "4" at bounding box center [200, 327] width 8 height 8
radio input "true"
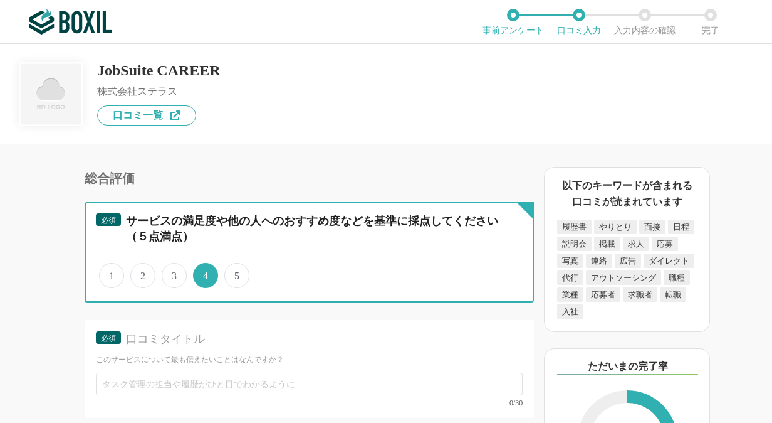
scroll to position [2947, 0]
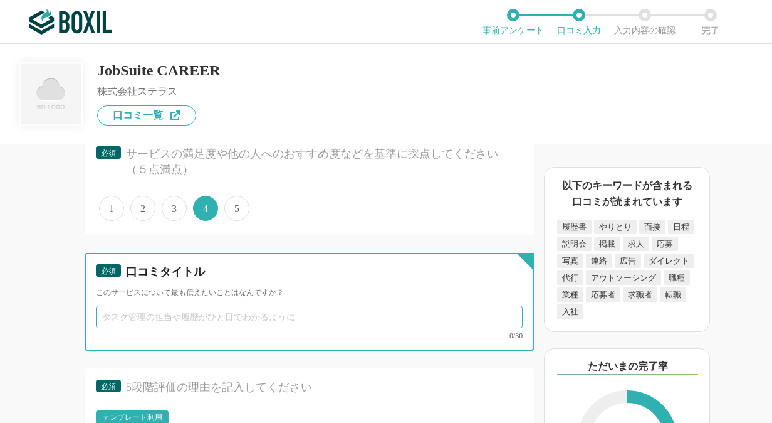
click at [299, 313] on input "text" at bounding box center [309, 316] width 427 height 23
type input "y"
type input "や"
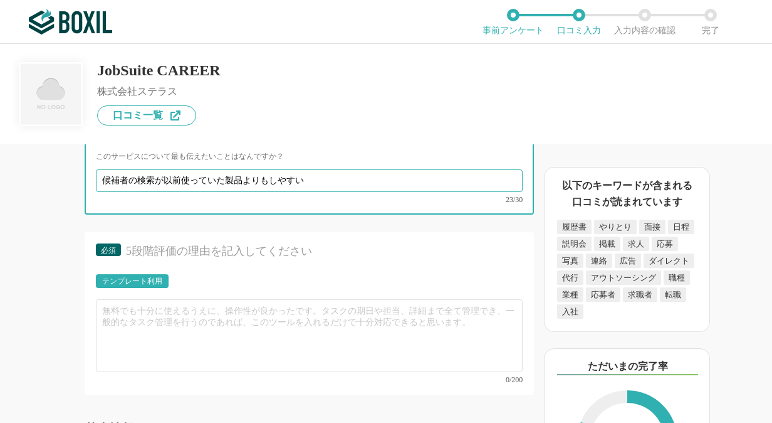
scroll to position [3135, 0]
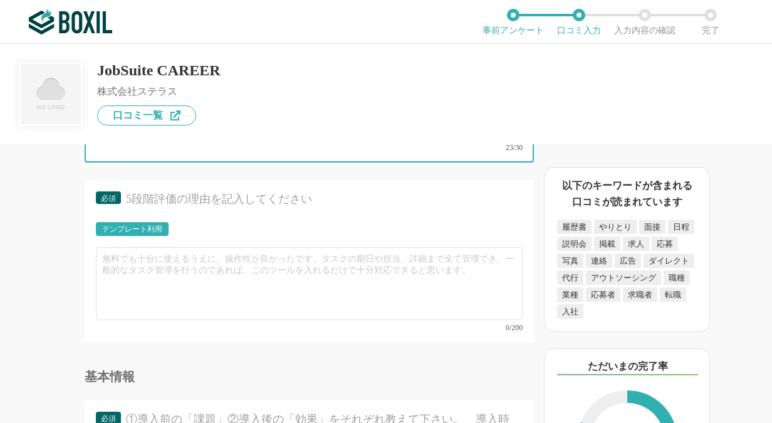
type input "候補者の検索が以前使っていた製品よりもしやすい"
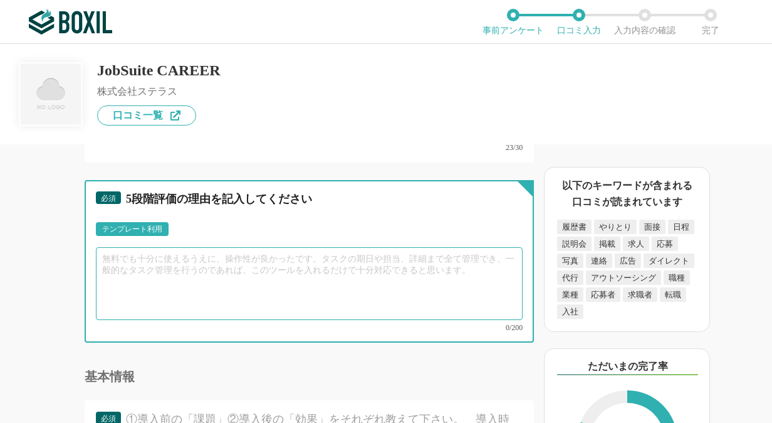
click at [319, 273] on textarea at bounding box center [309, 283] width 427 height 73
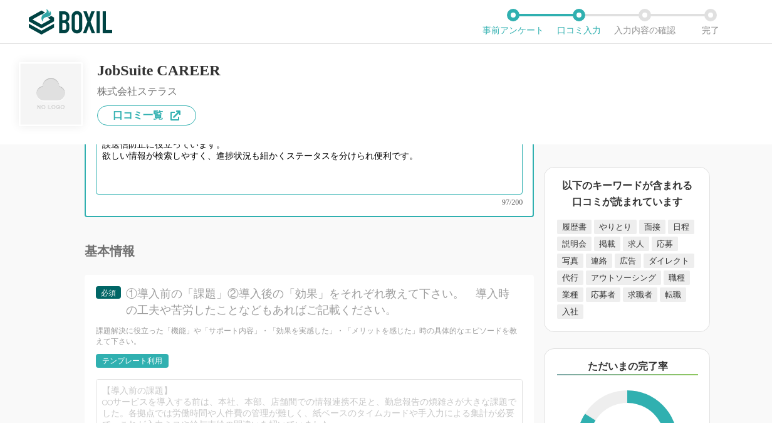
scroll to position [3323, 0]
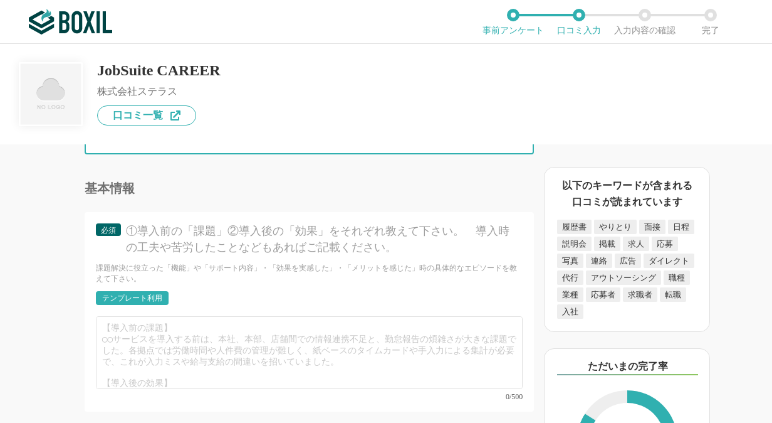
type textarea "リニューアルをしより使いやすく見やすくなりました。不採用通知もポップがでて赤く分かりやすいので誤送信防止に役立っています。 欲しい情報が検索しやすく、進捗状況…"
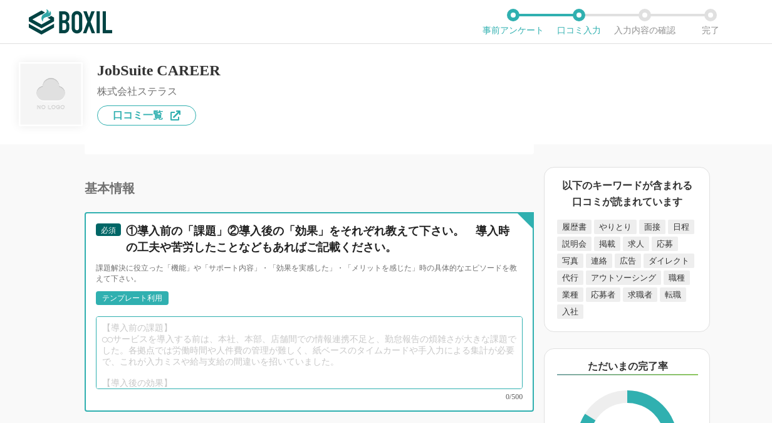
click at [226, 347] on textarea at bounding box center [309, 352] width 427 height 73
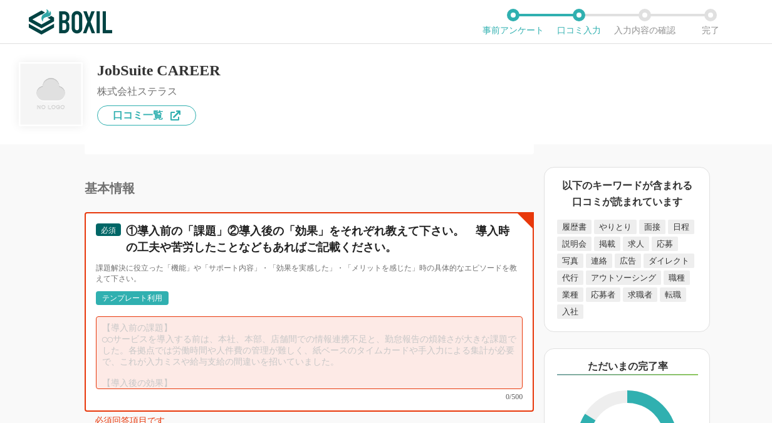
click at [313, 340] on textarea at bounding box center [309, 352] width 427 height 73
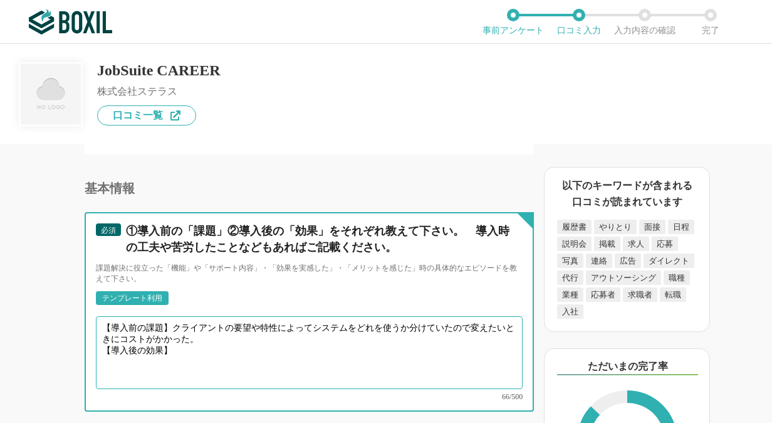
paste textarea "年間契約しかないけど、ジョブスイートは１か月単位で解約が出来る、ハーモスより安い"
click at [103, 340] on textarea "【導入前の課題】クライアントの要望や特性によってシステムをどれを使うか分けていたので変えたいときにコストがかかった。 【導入後の効果】 年間契約しかないけど、…" at bounding box center [309, 352] width 427 height 73
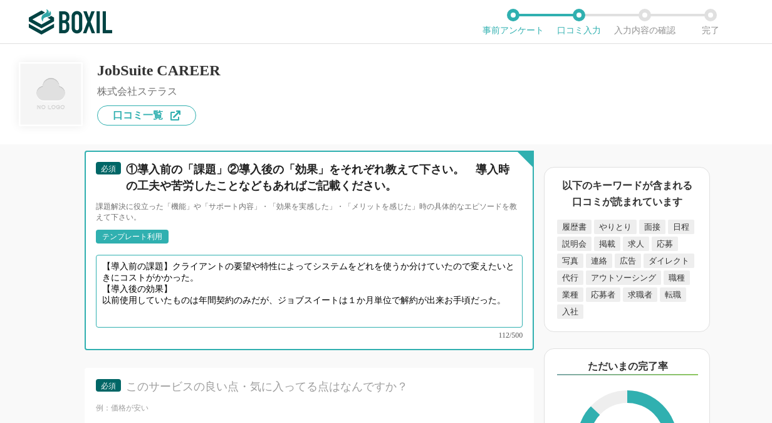
scroll to position [3511, 0]
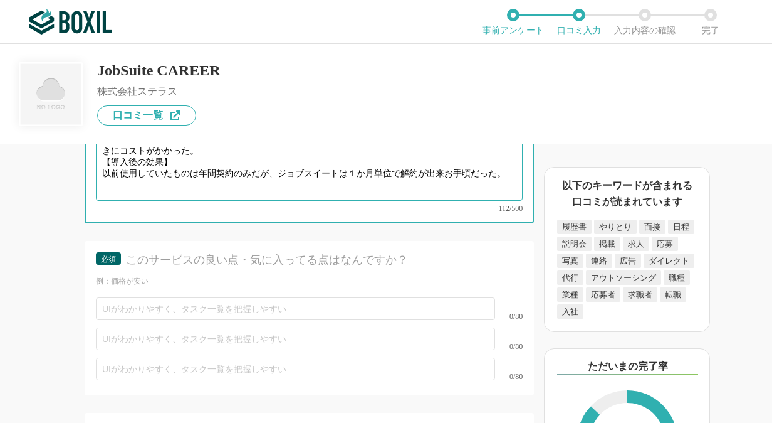
type textarea "【導入前の課題】クライアントの要望や特性によってシステムをどれを使うか分けていたので変えたいときにコストがかかった。 【導入後の効果】 以前使用していたものは…"
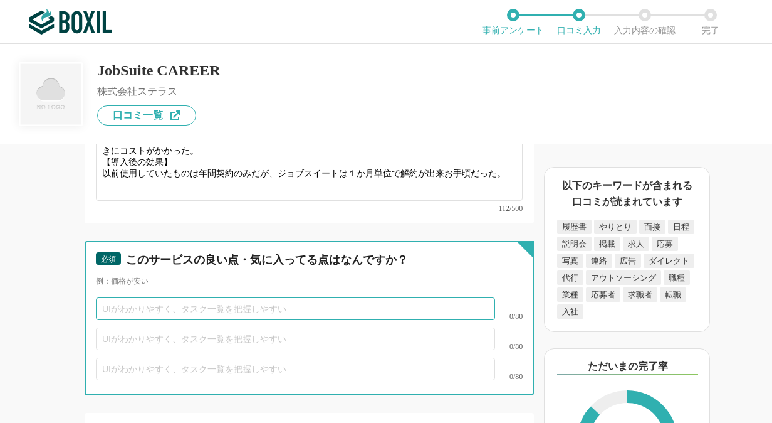
click at [223, 297] on input "text" at bounding box center [295, 308] width 399 height 23
paste input "年間契約しかないけど、ジョブスイートは１か月単位で解約が出来る、ハーモスより安い"
drag, startPoint x: 270, startPoint y: 292, endPoint x: 66, endPoint y: 310, distance: 204.6
click at [66, 310] on div "採用管理システム(ATS)の機能について（5点満点で評価してください） 複数の広告管理を一括化 1 2 3 4 5 利用していない 応募～面接までの自動化 1…" at bounding box center [267, 283] width 534 height 278
click at [155, 297] on input "１か月単位で解約が出来る、ハーモスより安い" at bounding box center [295, 308] width 399 height 23
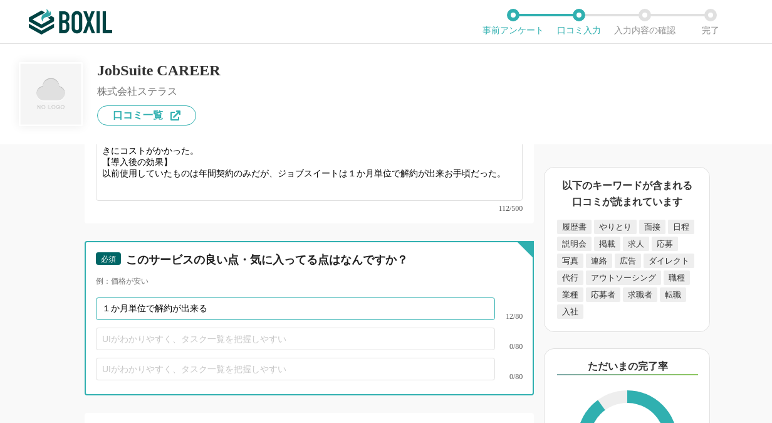
type input "１か月単位で解約が出来る"
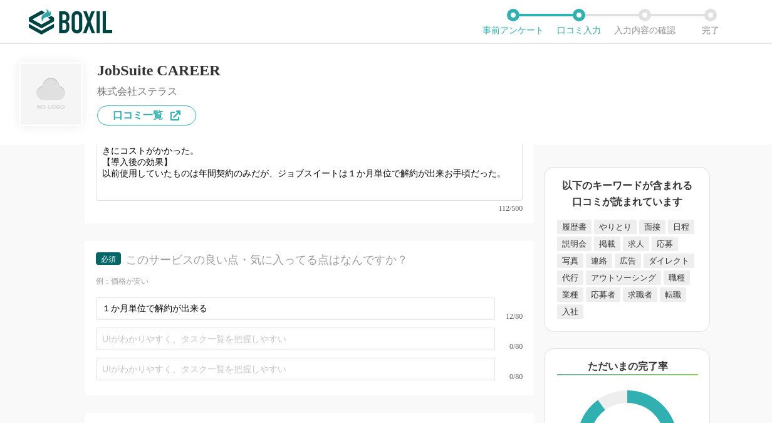
click at [248, 293] on div "１か月単位で解約が出来る 12/80" at bounding box center [309, 308] width 427 height 30
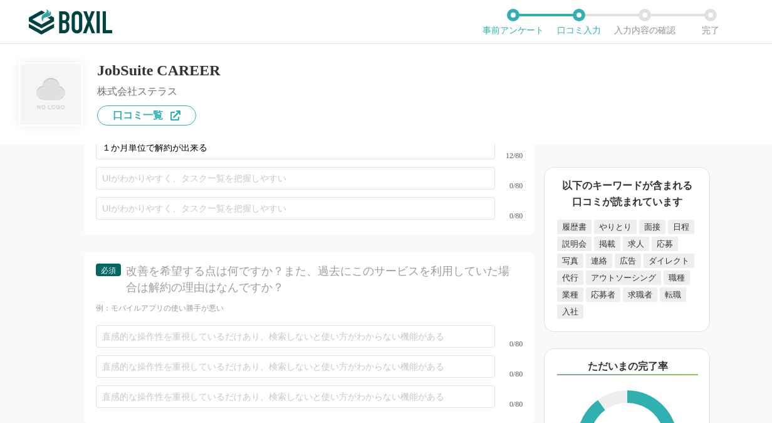
scroll to position [3699, 0]
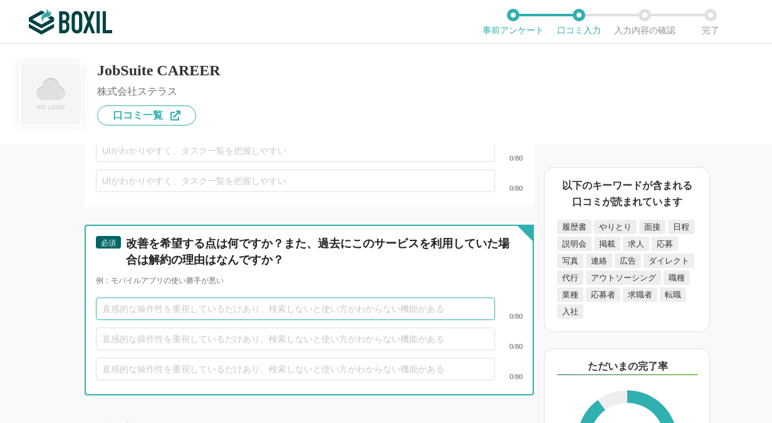
click at [183, 297] on input "text" at bounding box center [295, 308] width 399 height 23
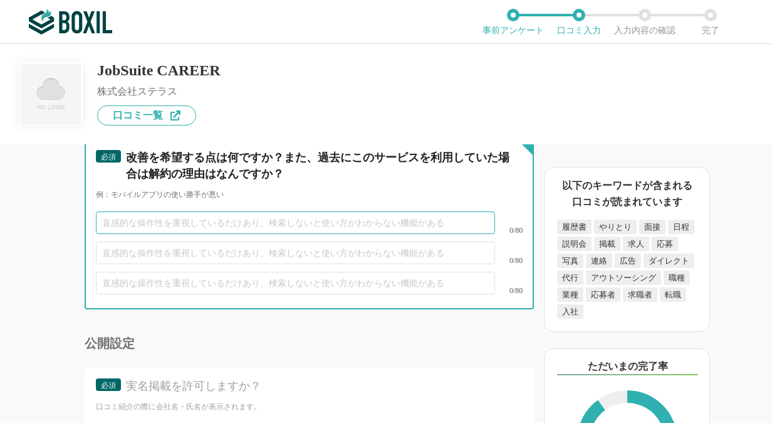
scroll to position [3870, 0]
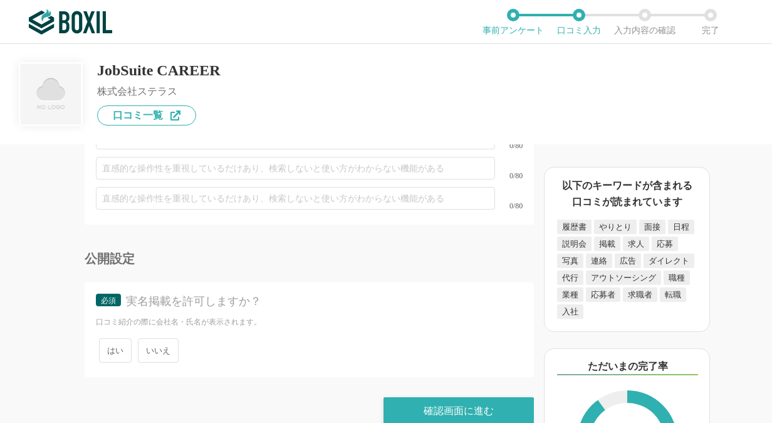
click at [167, 338] on span "いいえ" at bounding box center [158, 350] width 41 height 24
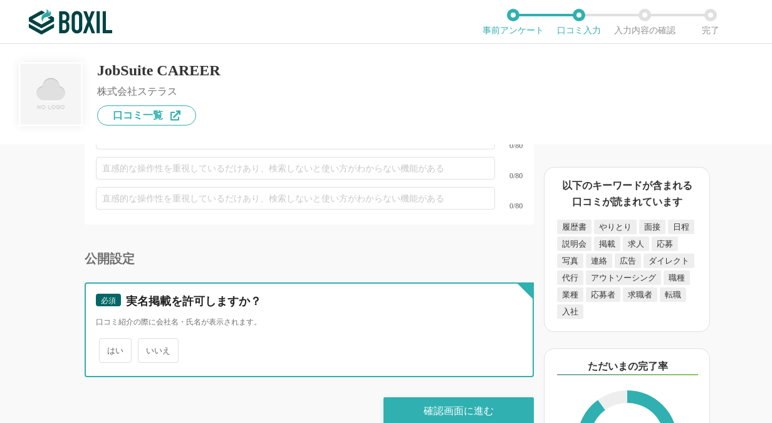
click at [149, 340] on input "いいえ" at bounding box center [145, 344] width 8 height 8
radio input "true"
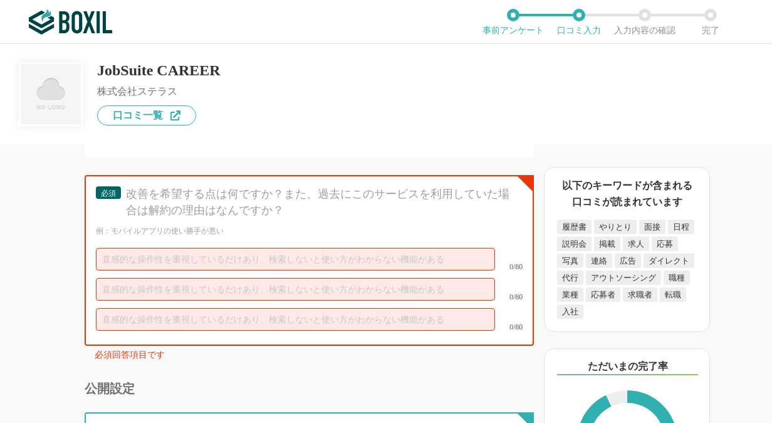
scroll to position [3682, 0]
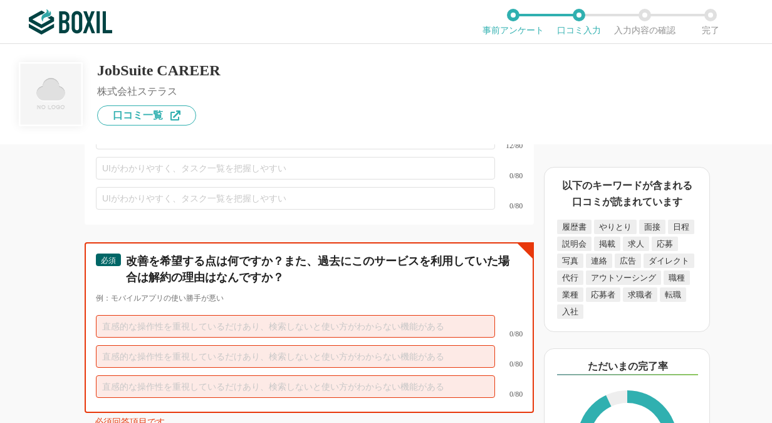
click at [208, 315] on input "text" at bounding box center [295, 326] width 399 height 23
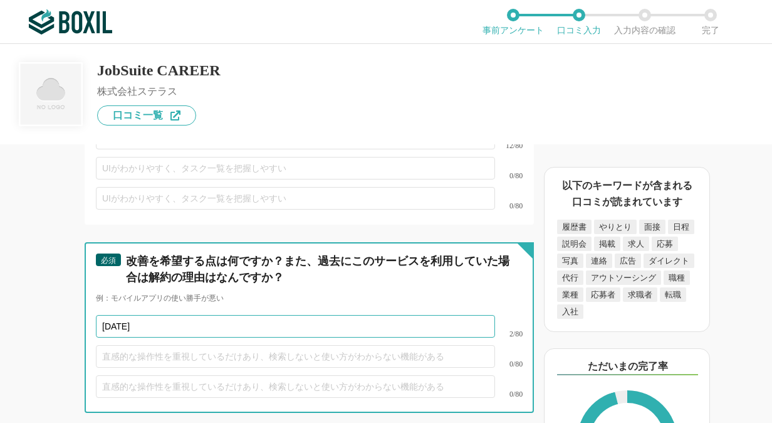
type input "昨"
type input "機能が多くまだ使いこなせていない部分がある"
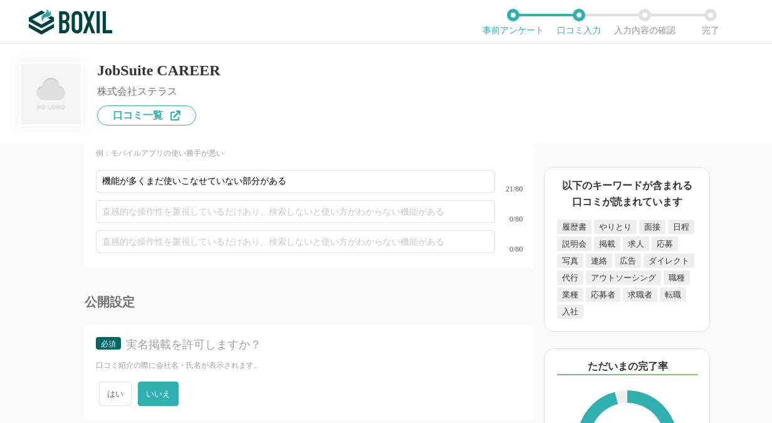
scroll to position [3870, 0]
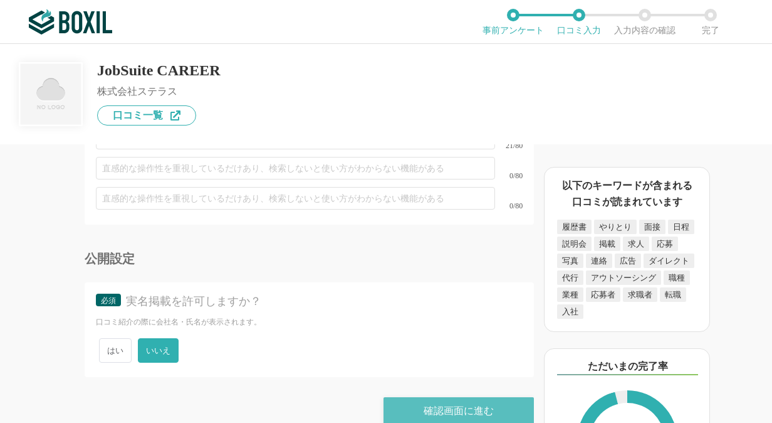
click at [458, 397] on div "確認画面に進む" at bounding box center [459, 411] width 150 height 28
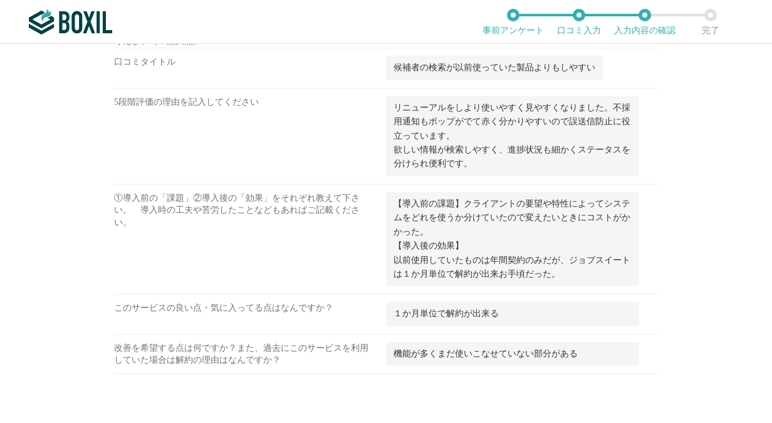
scroll to position [1566, 0]
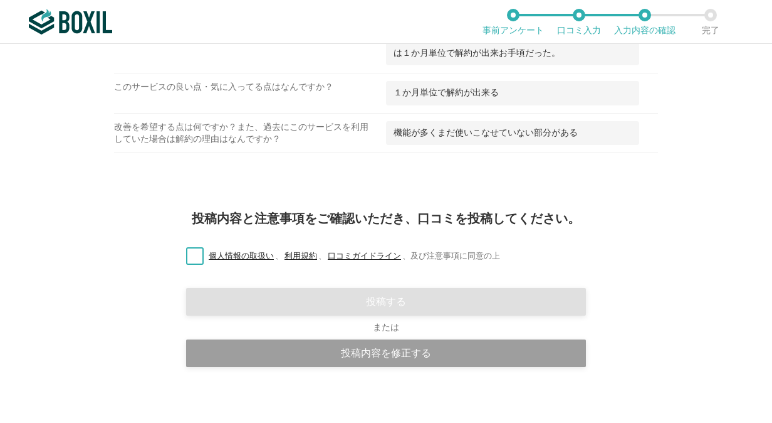
click at [194, 250] on label "個人情報の取扱い 、 利用規約 、 口コミガイドライン 、 及び注意事項に同意の上" at bounding box center [338, 256] width 324 height 13
click at [196, 250] on label "個人情報の取扱い 、 利用規約 、 口コミガイドライン 、 及び注意事項に同意の上" at bounding box center [338, 256] width 324 height 13
click at [0, 0] on input "個人情報の取扱い 、 利用規約 、 口コミガイドライン 、 及び注意事項に同意の上" at bounding box center [0, 0] width 0 height 0
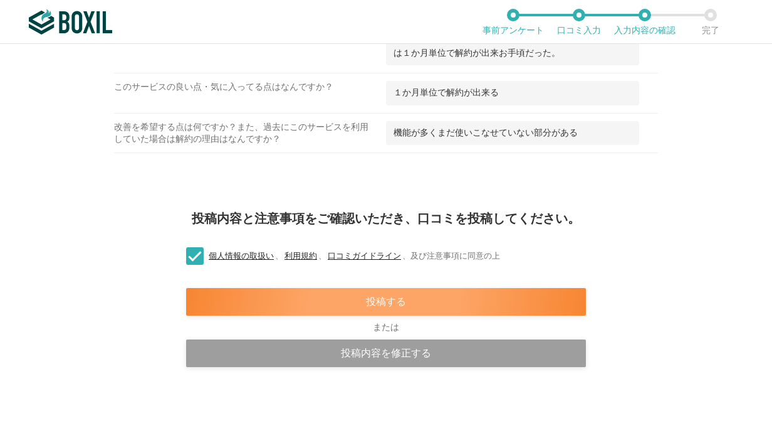
click at [324, 293] on div "投稿する" at bounding box center [386, 302] width 400 height 28
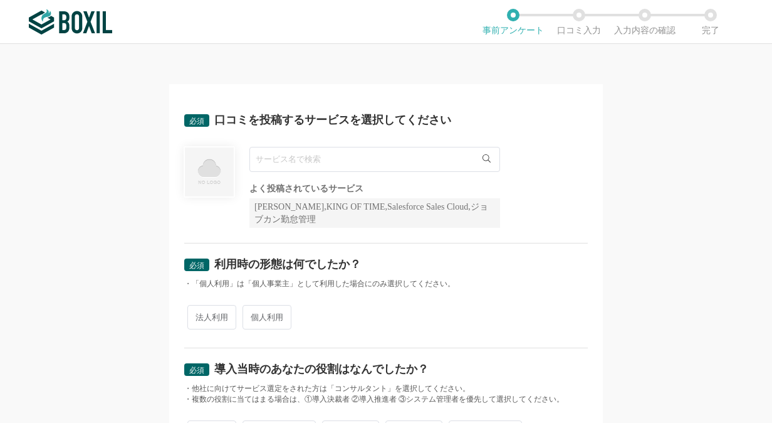
click at [307, 149] on input "text" at bounding box center [375, 159] width 251 height 25
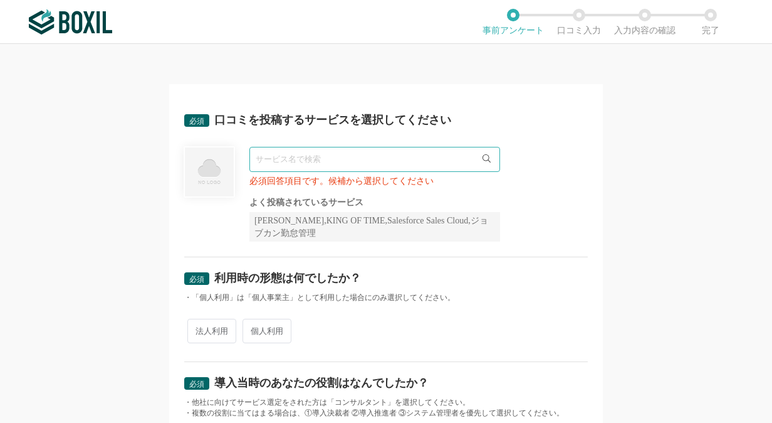
paste input "JobSuite CAREER"
type input "JobSuite CAREER"
click at [216, 332] on span "法人利用" at bounding box center [211, 331] width 49 height 24
click at [199, 329] on input "法人利用" at bounding box center [195, 324] width 8 height 8
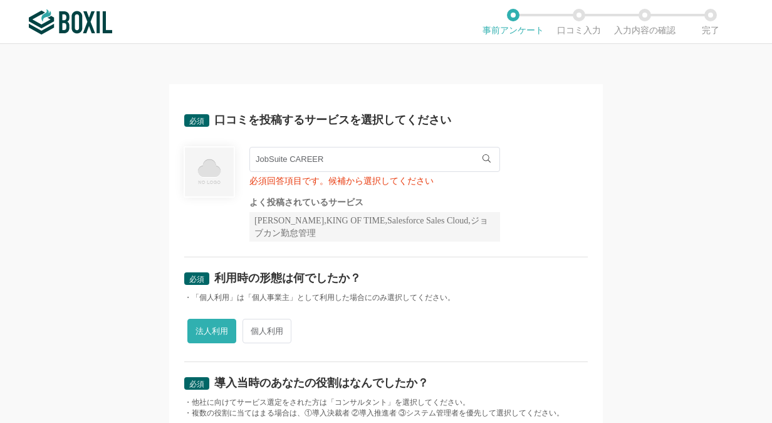
click at [363, 157] on input "JobSuite CAREER" at bounding box center [375, 159] width 251 height 25
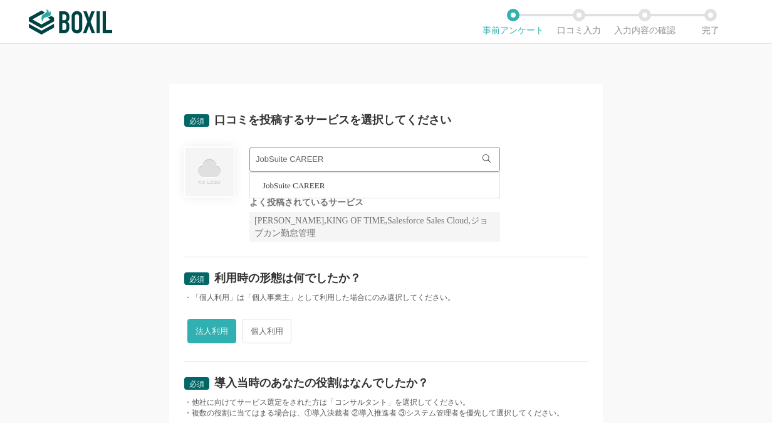
click at [320, 181] on span "JobSuite CAREER" at bounding box center [294, 185] width 62 height 8
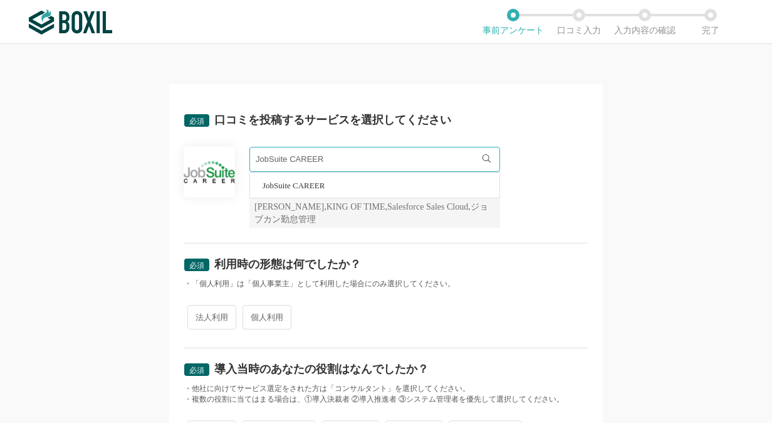
click at [216, 307] on span "法人利用" at bounding box center [211, 317] width 49 height 24
click at [199, 307] on input "法人利用" at bounding box center [195, 311] width 8 height 8
radio input "true"
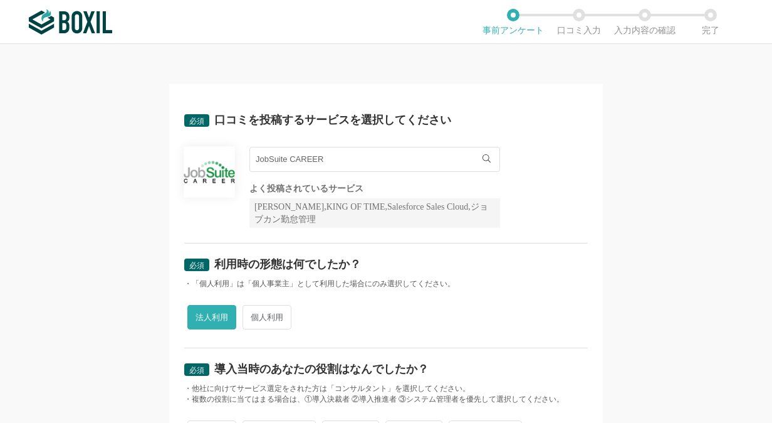
click at [397, 311] on div "法人利用 個人利用" at bounding box center [386, 317] width 404 height 31
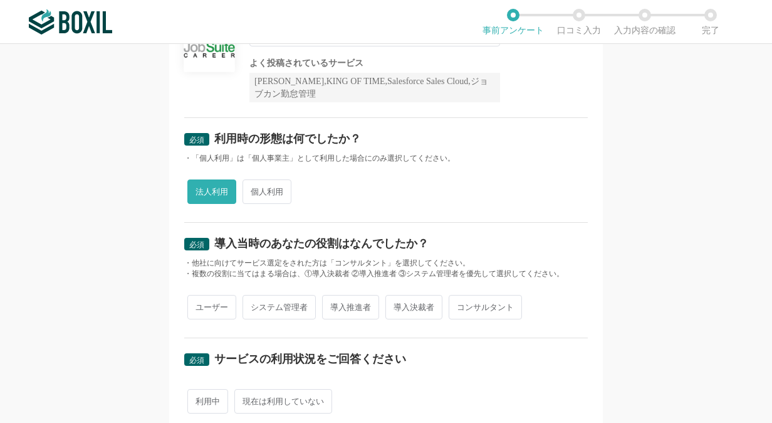
scroll to position [251, 0]
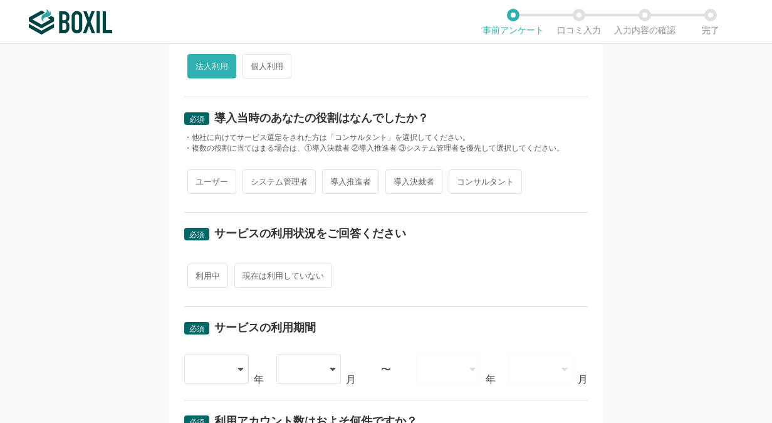
click at [213, 182] on span "ユーザー" at bounding box center [211, 181] width 49 height 24
click at [199, 179] on input "ユーザー" at bounding box center [195, 175] width 8 height 8
radio input "true"
click at [203, 277] on span "利用中" at bounding box center [207, 275] width 41 height 24
click at [199, 273] on input "利用中" at bounding box center [195, 269] width 8 height 8
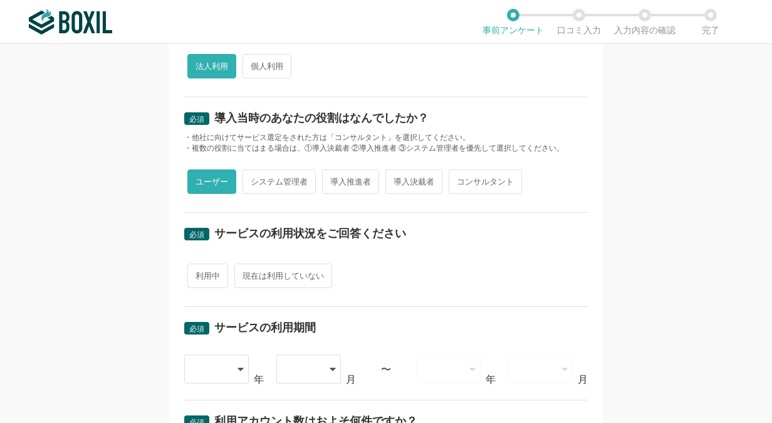
radio input "true"
